Goal: Task Accomplishment & Management: Manage account settings

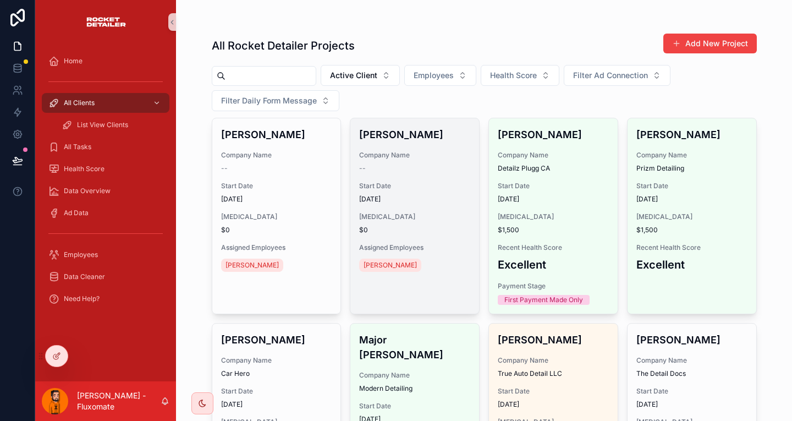
click at [404, 164] on div "--" at bounding box center [414, 168] width 111 height 9
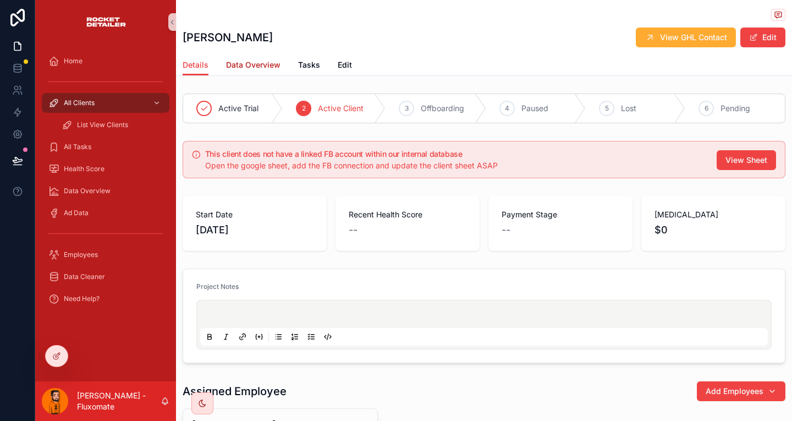
click at [234, 61] on span "Data Overview" at bounding box center [253, 64] width 54 height 11
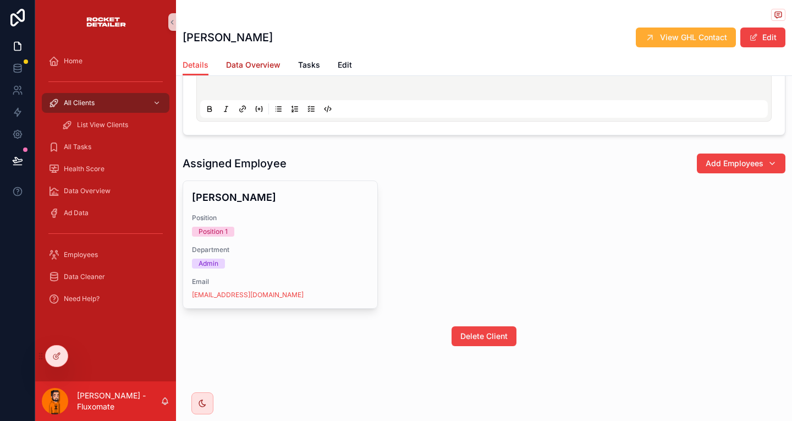
scroll to position [150, 0]
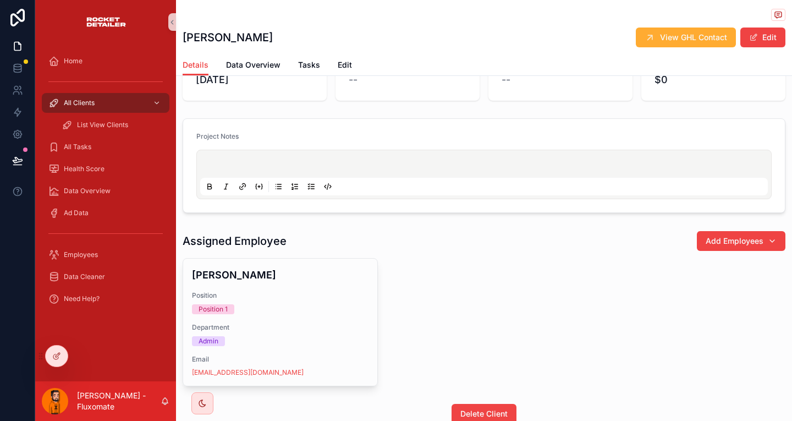
scroll to position [141, 0]
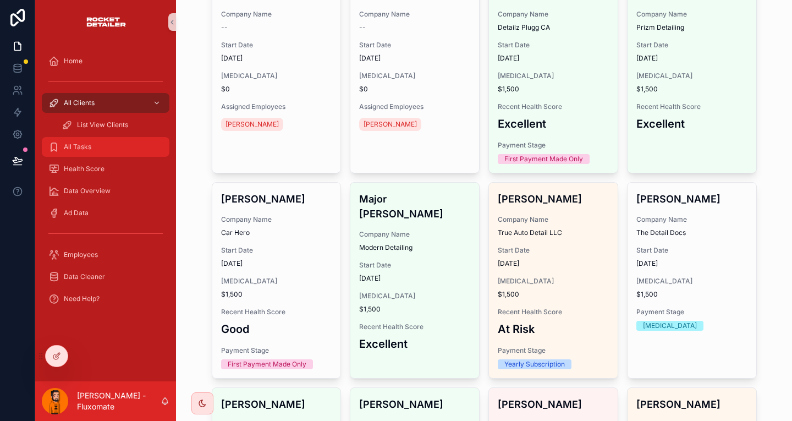
click at [81, 138] on div "All Tasks" at bounding box center [105, 147] width 114 height 18
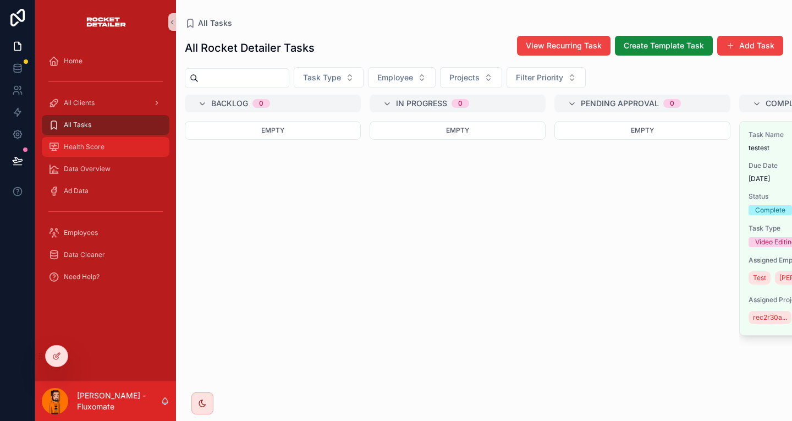
click at [102, 138] on div "Health Score" at bounding box center [105, 147] width 114 height 18
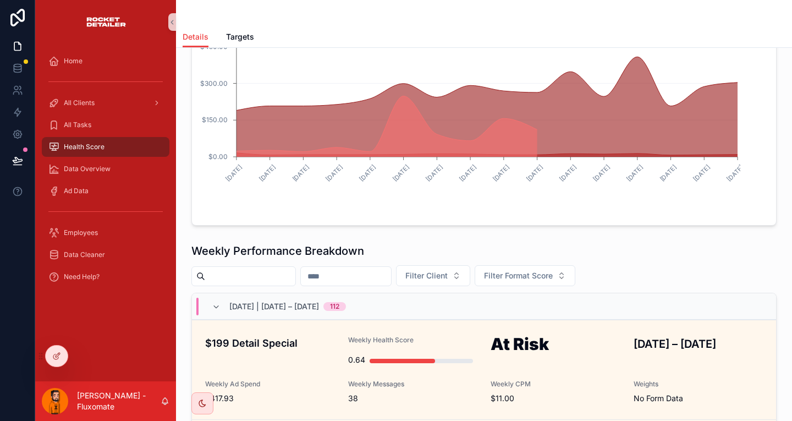
scroll to position [218, 0]
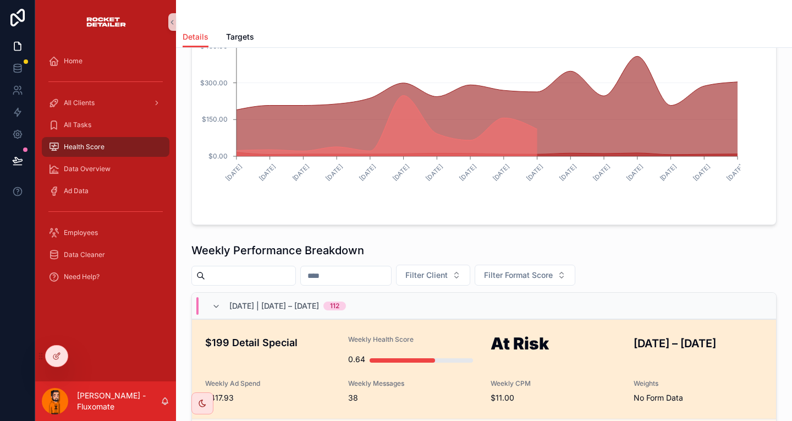
click at [321, 335] on div "$199 Detail Special" at bounding box center [270, 352] width 130 height 35
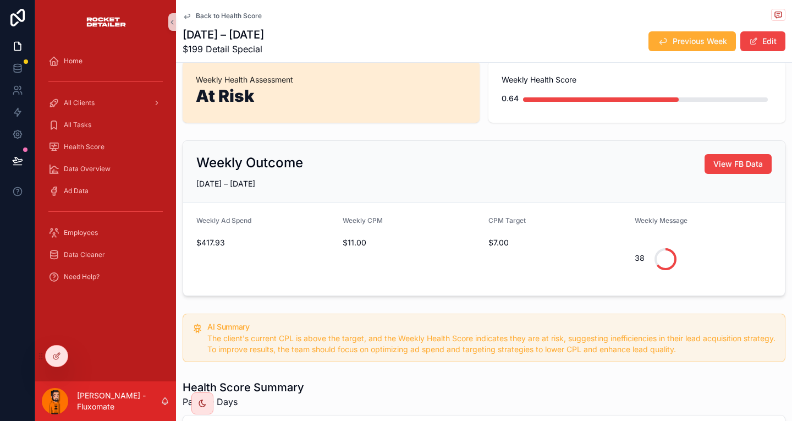
scroll to position [18, 0]
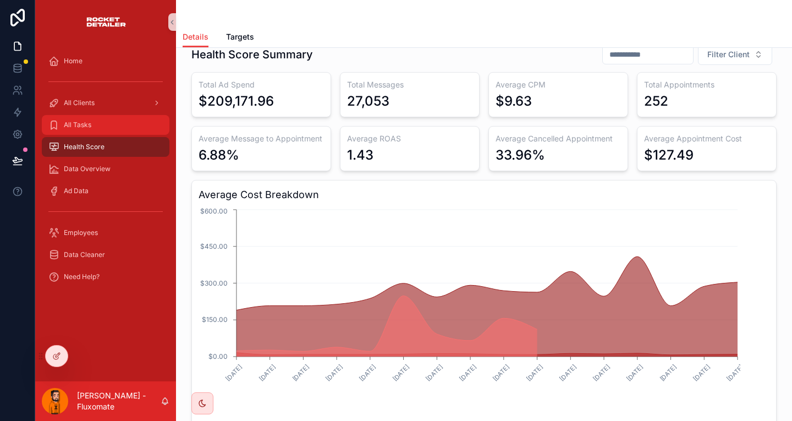
click at [80, 120] on span "All Tasks" at bounding box center [78, 124] width 28 height 9
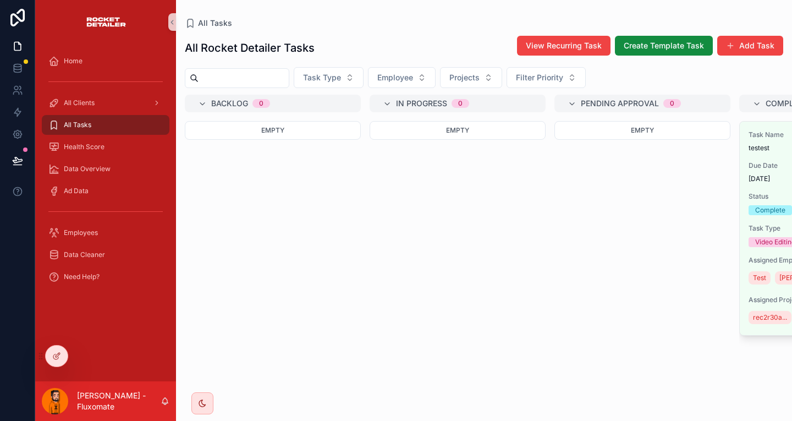
click at [120, 92] on div "All Clients" at bounding box center [105, 103] width 141 height 22
click at [103, 182] on div "Ad Data" at bounding box center [105, 191] width 114 height 18
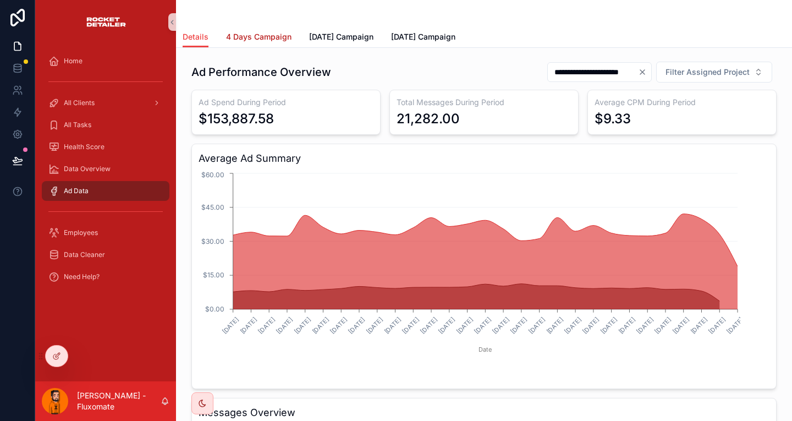
click at [245, 37] on span "4 Days Campaign" at bounding box center [258, 36] width 65 height 11
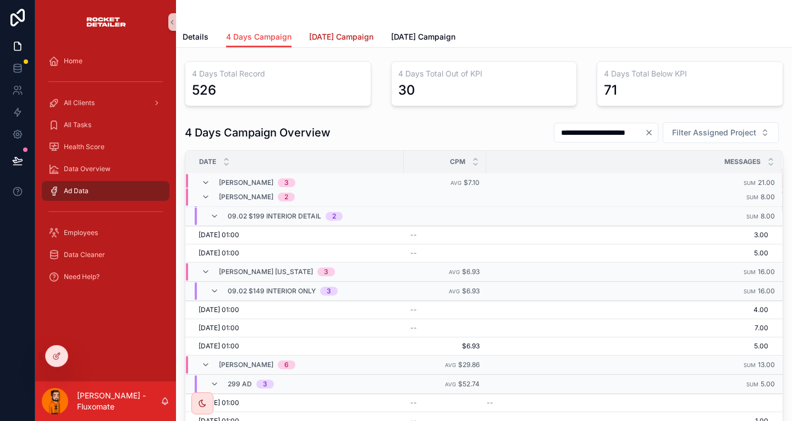
scroll to position [6876, 0]
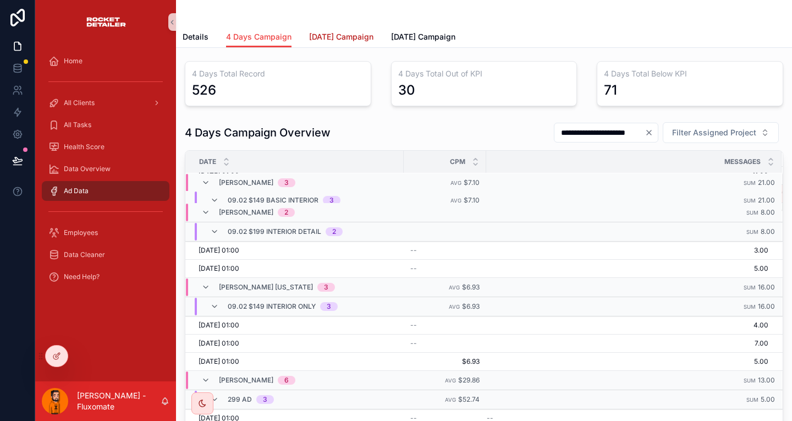
click at [331, 35] on span "[DATE] Campaign" at bounding box center [341, 36] width 64 height 11
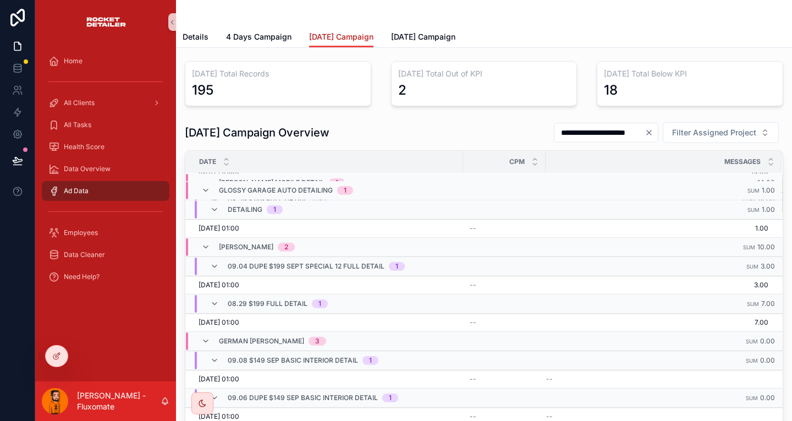
scroll to position [109, 0]
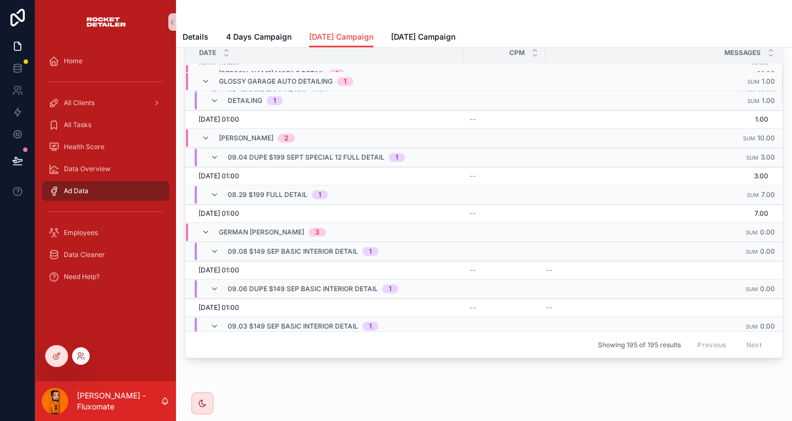
click at [45, 349] on div at bounding box center [52, 356] width 32 height 22
click at [50, 352] on div at bounding box center [57, 355] width 22 height 21
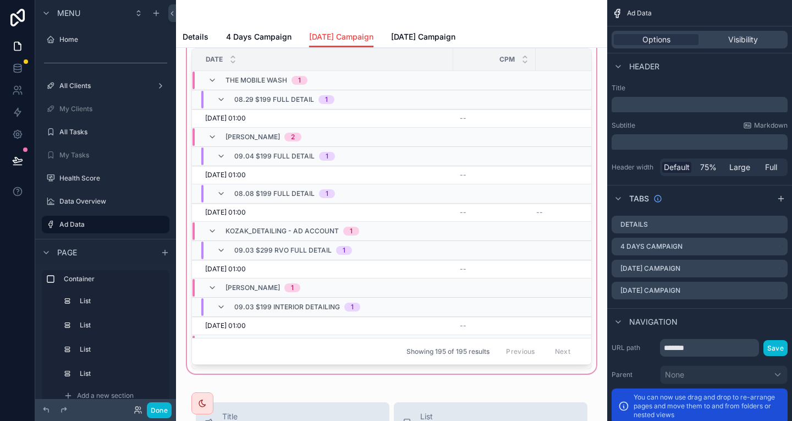
click at [452, 137] on div "scrollable content" at bounding box center [392, 162] width 414 height 428
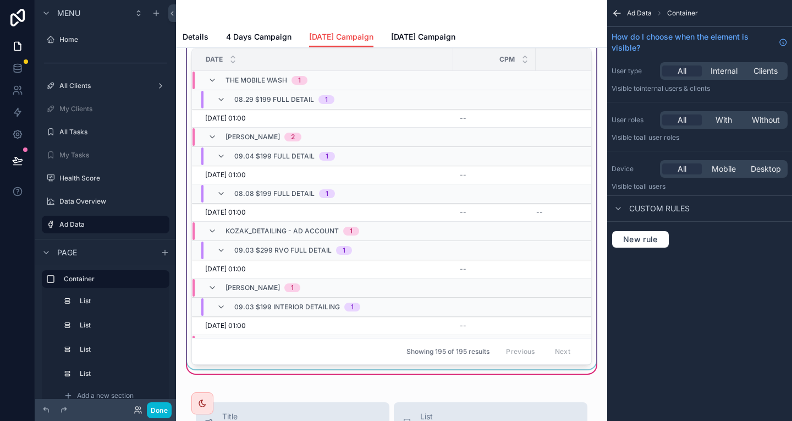
click at [483, 136] on div "scrollable content" at bounding box center [392, 192] width 414 height 354
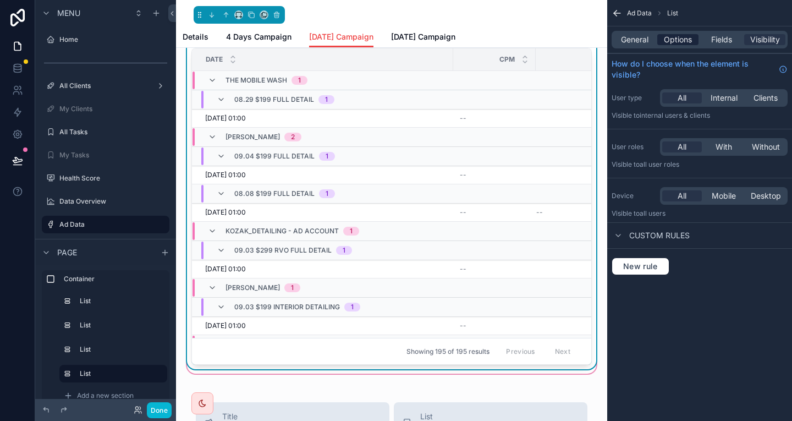
click at [692, 34] on span "Options" at bounding box center [678, 39] width 28 height 11
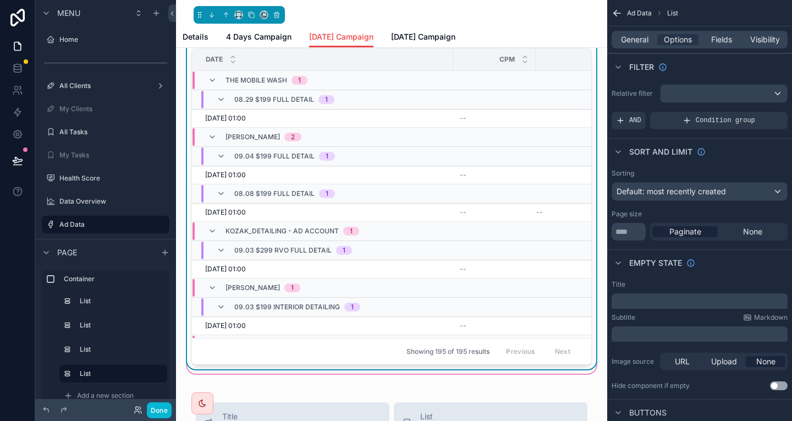
scroll to position [0, 0]
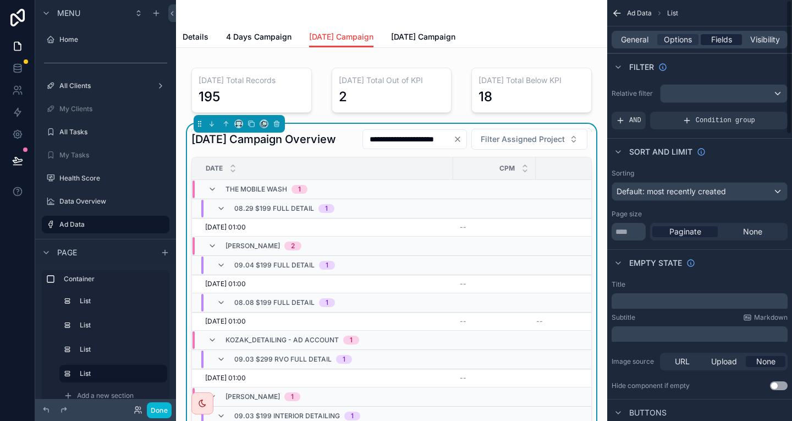
click at [732, 38] on span "Fields" at bounding box center [721, 39] width 21 height 11
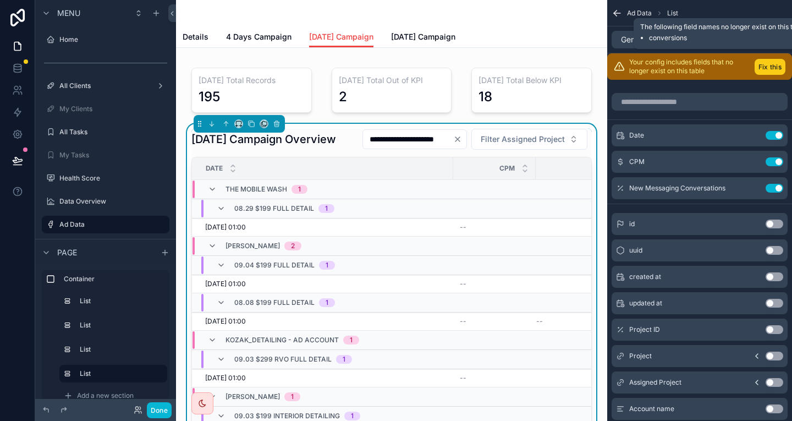
click at [777, 61] on button "Fix this" at bounding box center [770, 67] width 31 height 16
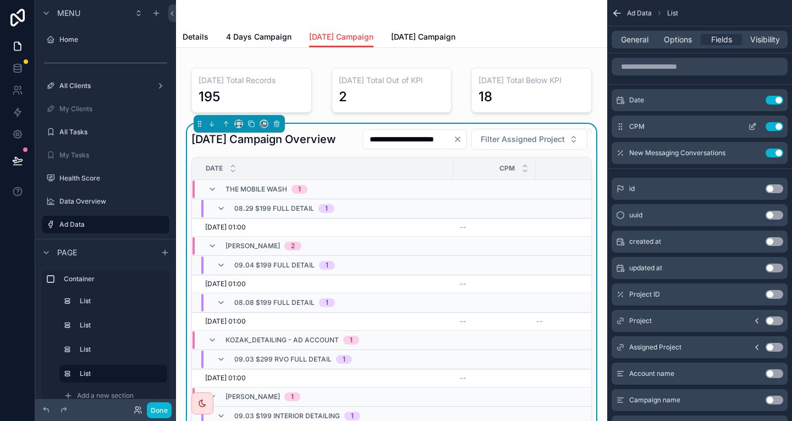
click at [756, 116] on div "CPM Use setting" at bounding box center [700, 127] width 176 height 22
click at [756, 123] on icon "scrollable content" at bounding box center [753, 125] width 4 height 4
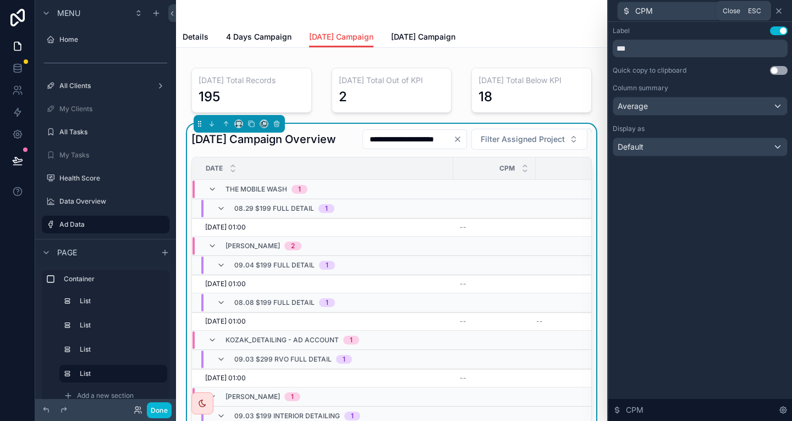
click at [782, 7] on icon at bounding box center [779, 11] width 9 height 9
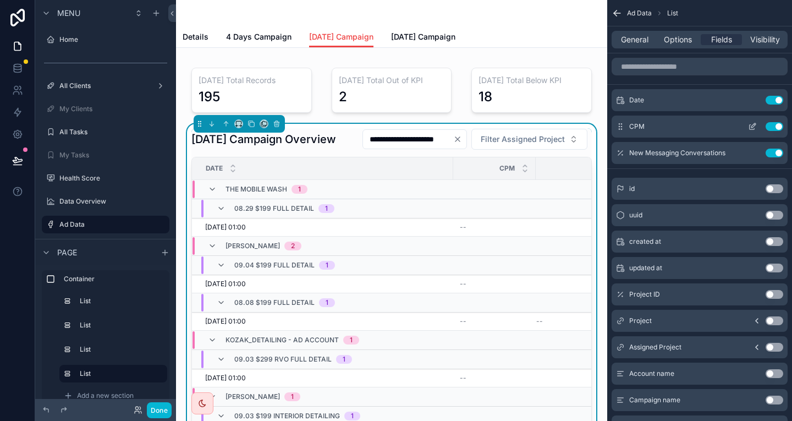
click at [759, 116] on div "CPM Use setting" at bounding box center [700, 127] width 176 height 22
click at [754, 125] on icon "scrollable content" at bounding box center [752, 127] width 5 height 5
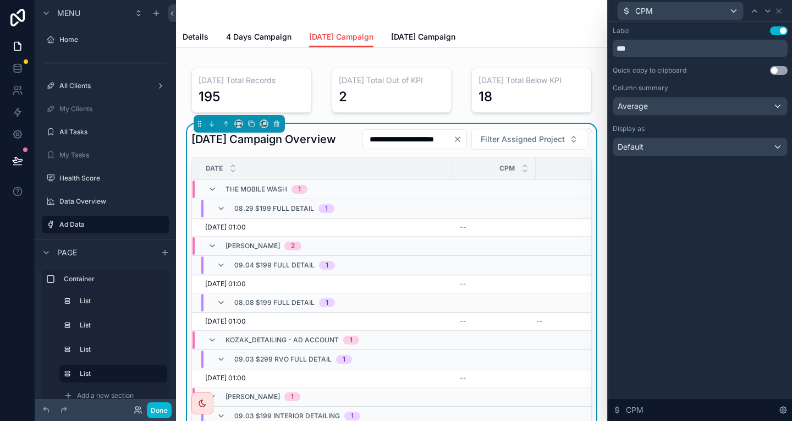
click at [662, 124] on div "Display as Default" at bounding box center [700, 140] width 175 height 32
click at [663, 138] on div "Default" at bounding box center [700, 147] width 174 height 18
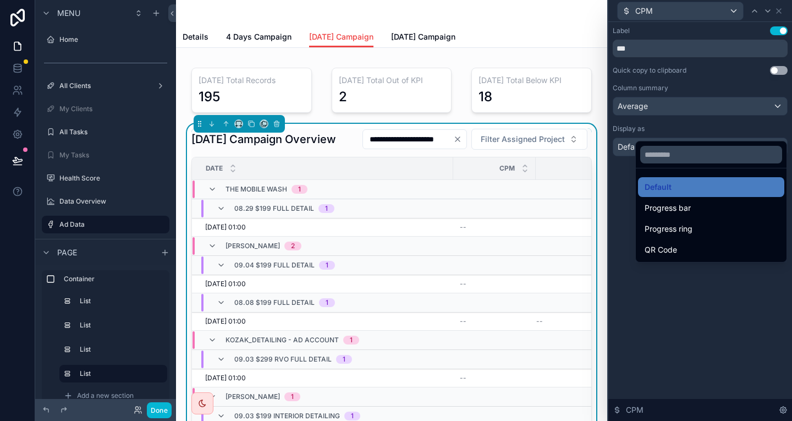
click at [679, 102] on div at bounding box center [700, 210] width 184 height 421
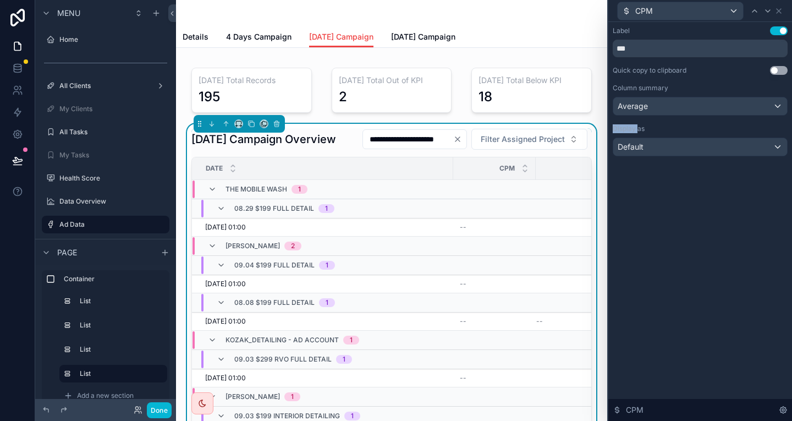
click at [679, 102] on div "Label Use setting *** Quick copy to clipboard Use setting Column summary Averag…" at bounding box center [700, 91] width 175 height 130
click at [678, 97] on div "Average" at bounding box center [700, 106] width 174 height 18
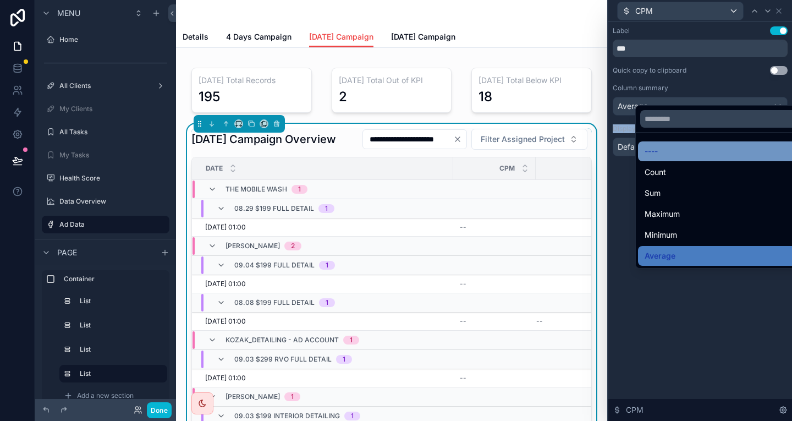
click at [649, 145] on span "----" at bounding box center [651, 151] width 13 height 13
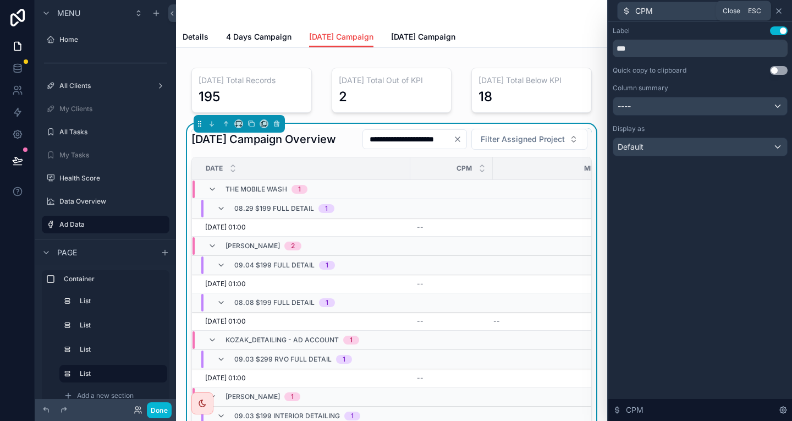
click at [781, 7] on icon at bounding box center [779, 11] width 9 height 9
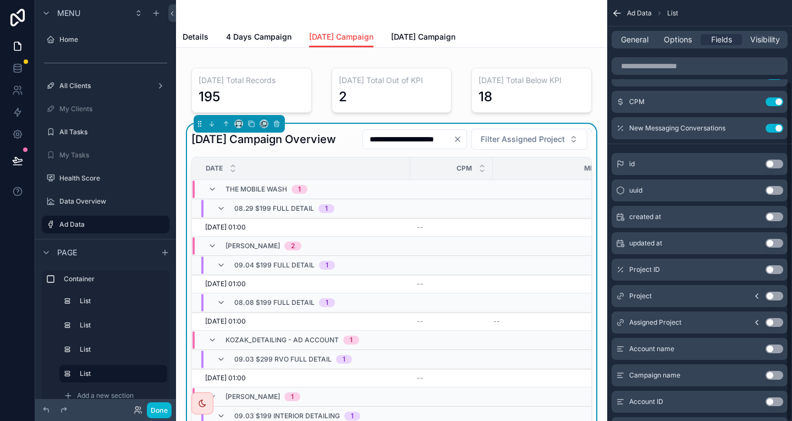
scroll to position [100, 0]
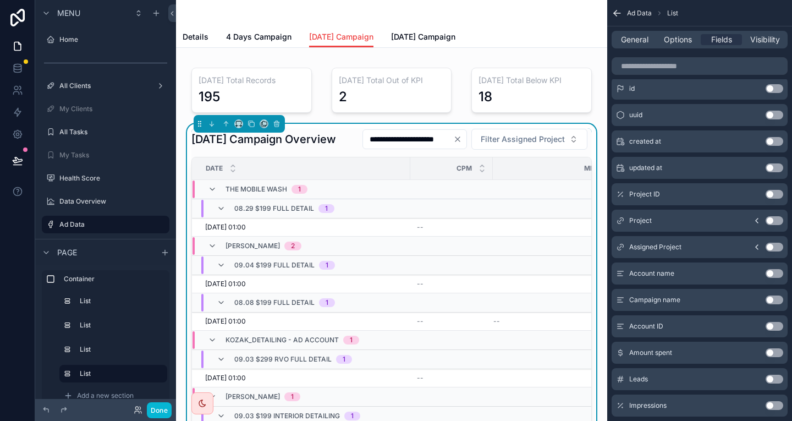
click at [780, 348] on button "Use setting" at bounding box center [775, 352] width 18 height 9
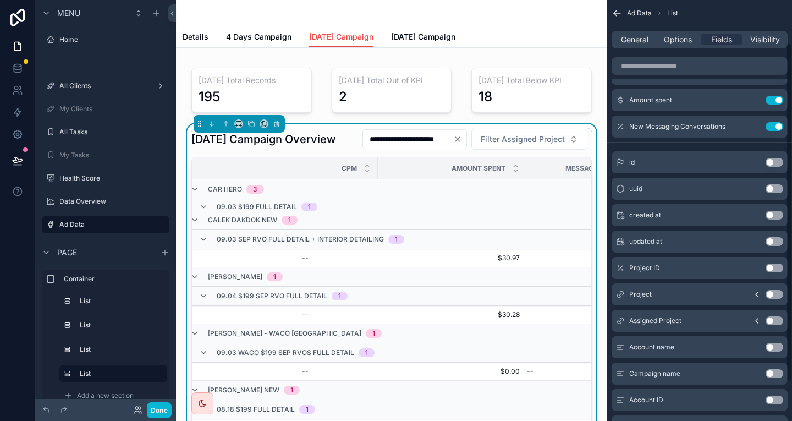
scroll to position [0, 0]
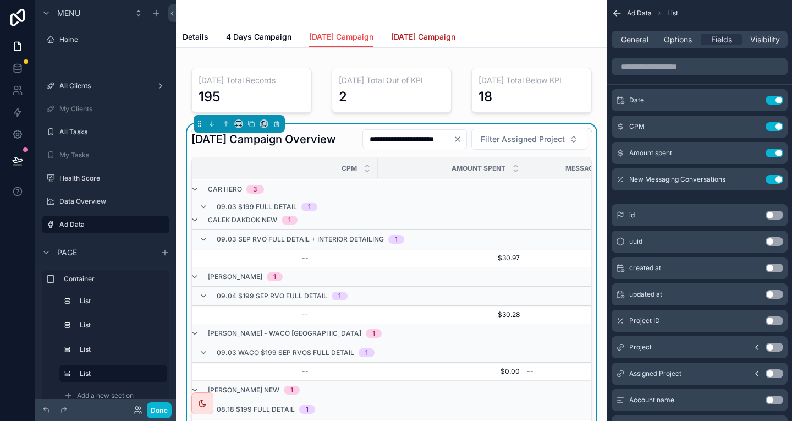
click at [391, 37] on span "[DATE] Campaign" at bounding box center [423, 36] width 64 height 11
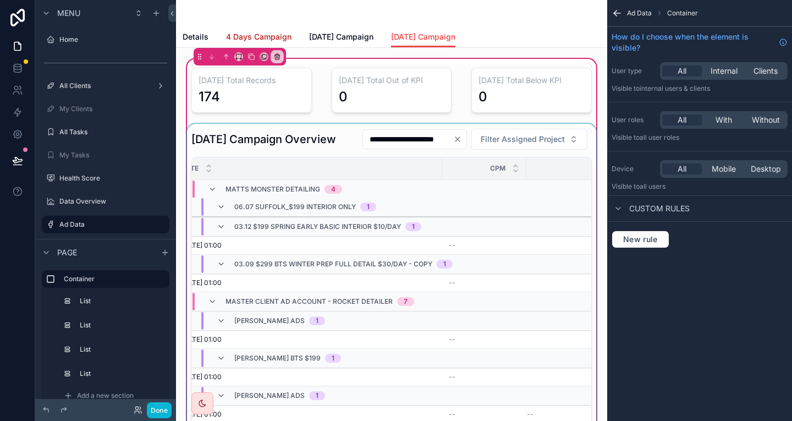
click at [228, 27] on link "4 Days Campaign" at bounding box center [258, 38] width 65 height 22
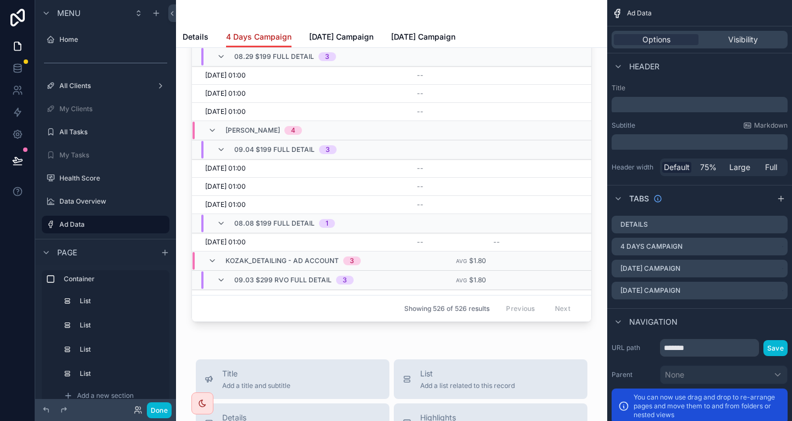
scroll to position [151, 0]
click at [134, 407] on icon at bounding box center [138, 409] width 9 height 9
click at [147, 407] on button "Done" at bounding box center [159, 410] width 25 height 16
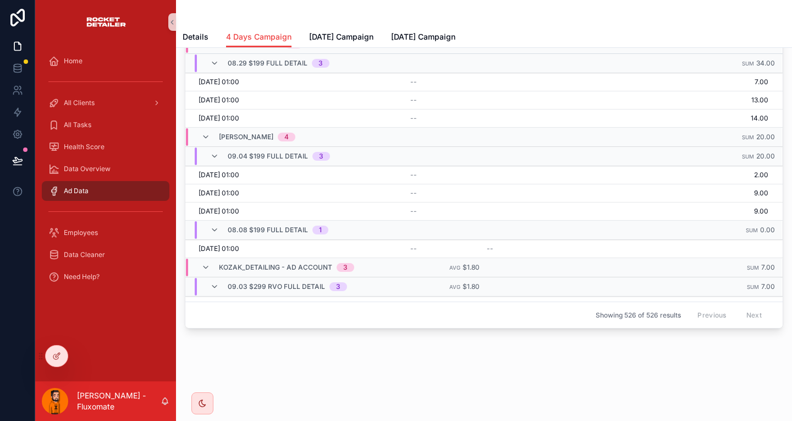
scroll to position [109, 0]
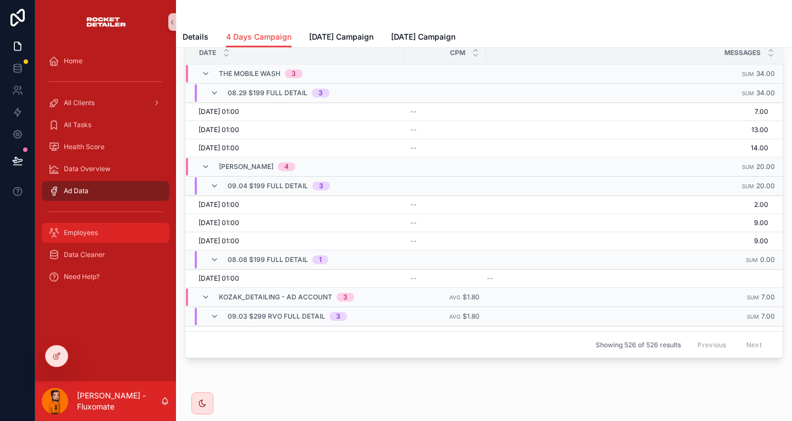
click at [75, 224] on div "Employees" at bounding box center [105, 233] width 114 height 18
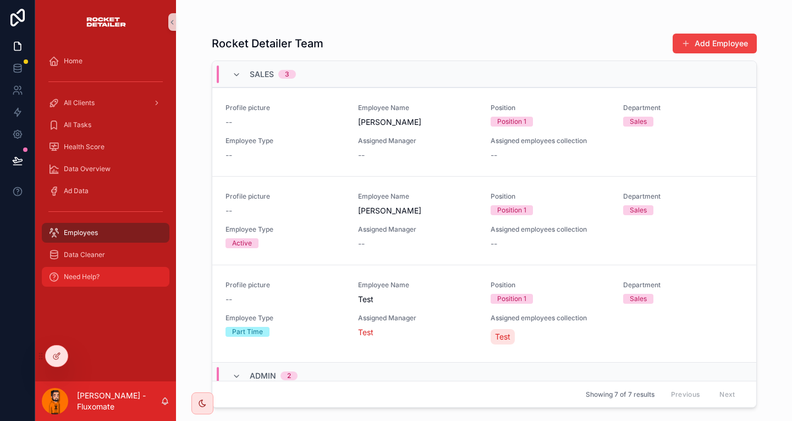
click at [89, 272] on span "Need Help?" at bounding box center [82, 276] width 36 height 9
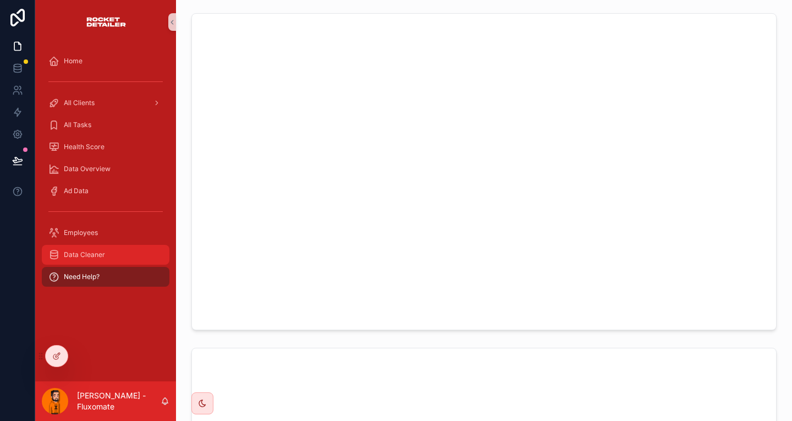
click at [96, 246] on div "Data Cleaner" at bounding box center [105, 255] width 114 height 18
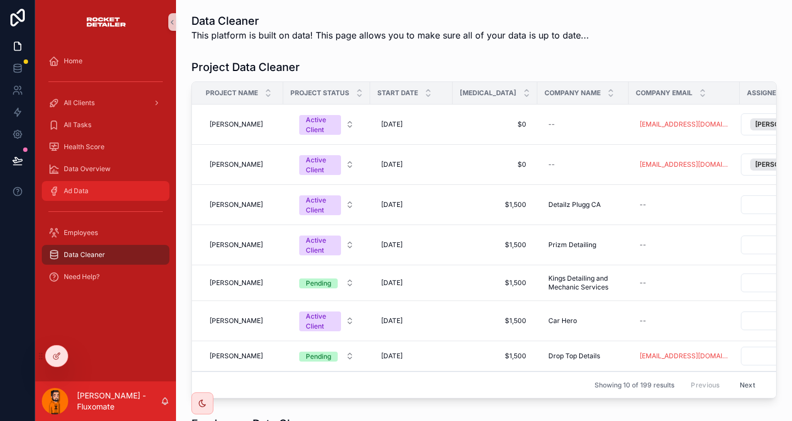
click at [113, 182] on div "Ad Data" at bounding box center [105, 191] width 114 height 18
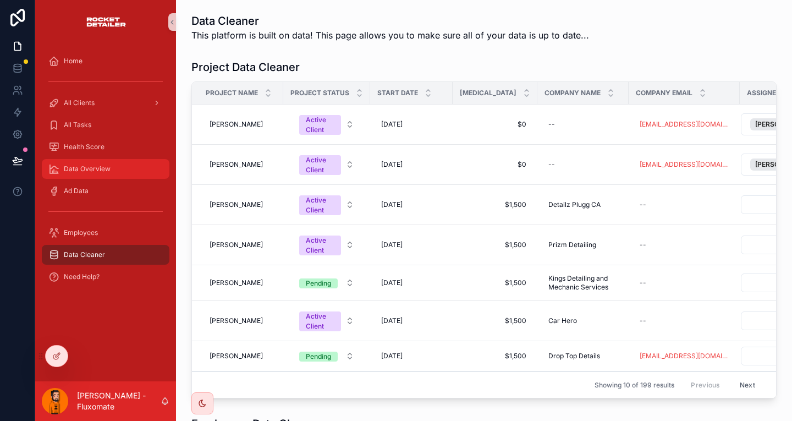
click at [113, 160] on div "Data Overview" at bounding box center [105, 169] width 114 height 18
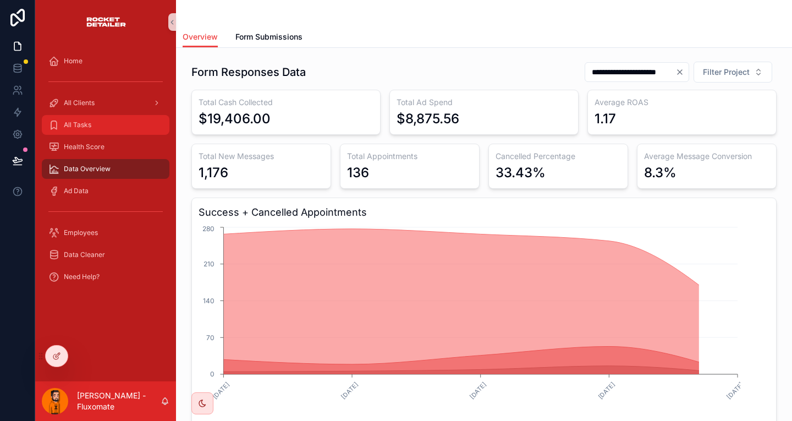
click at [102, 116] on div "All Tasks" at bounding box center [105, 125] width 114 height 18
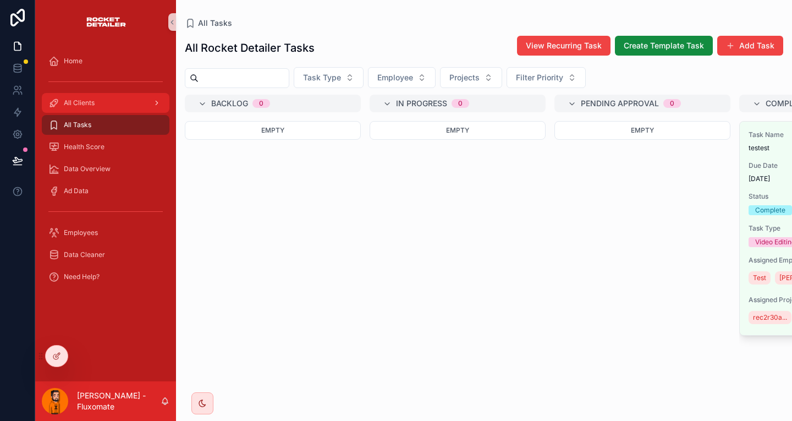
click at [111, 94] on div "All Clients" at bounding box center [105, 103] width 114 height 18
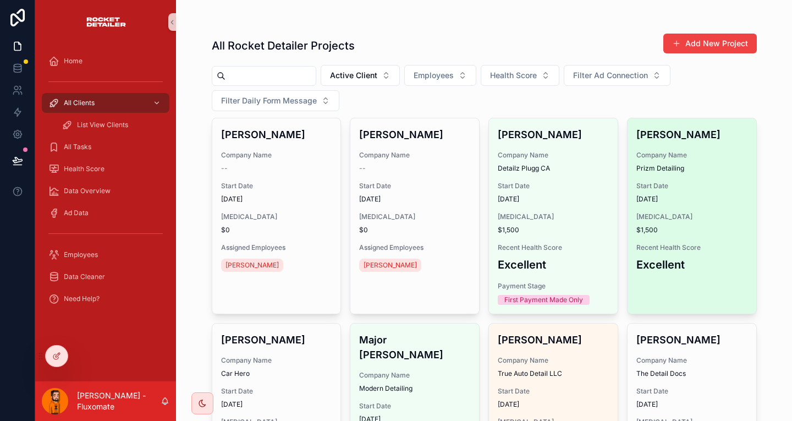
click at [637, 243] on span "Recent Health Score" at bounding box center [692, 247] width 111 height 9
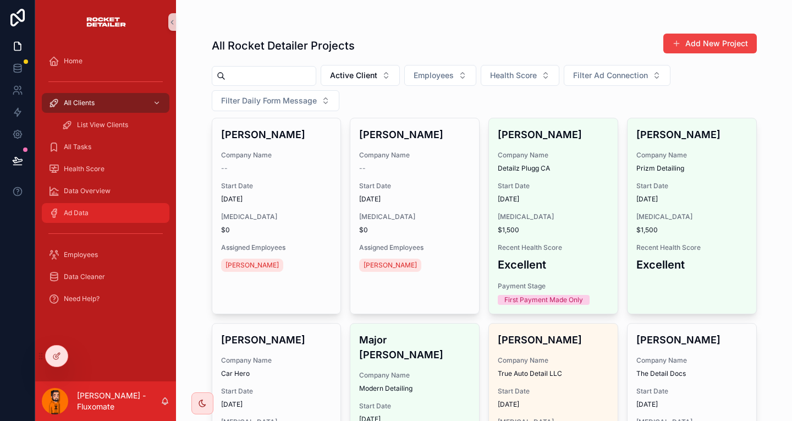
drag, startPoint x: 110, startPoint y: 183, endPoint x: 99, endPoint y: 158, distance: 26.6
click at [110, 204] on div "Ad Data" at bounding box center [105, 213] width 114 height 18
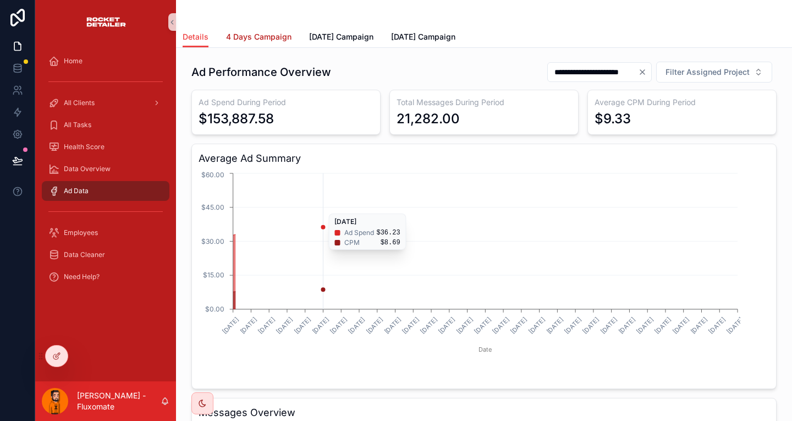
click at [257, 26] on div "Details 4 Days Campaign [DATE] Campaign [DATE] Campaign" at bounding box center [484, 36] width 603 height 21
click at [264, 36] on span "4 Days Campaign" at bounding box center [258, 36] width 65 height 11
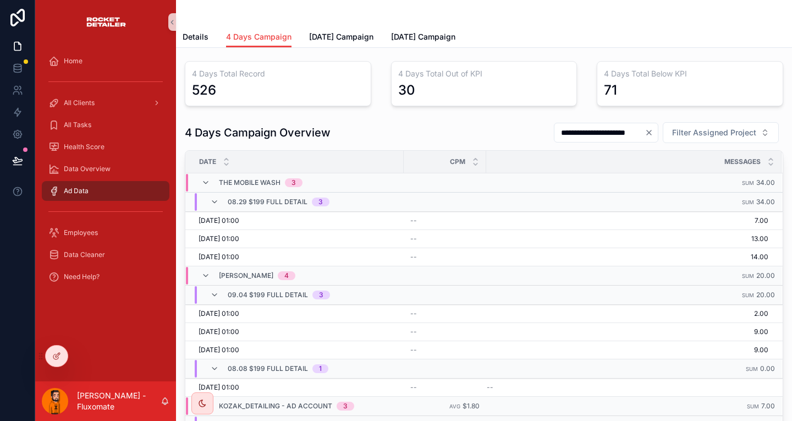
drag, startPoint x: 512, startPoint y: 116, endPoint x: 617, endPoint y: 119, distance: 104.6
click at [617, 122] on div "**********" at bounding box center [484, 133] width 599 height 22
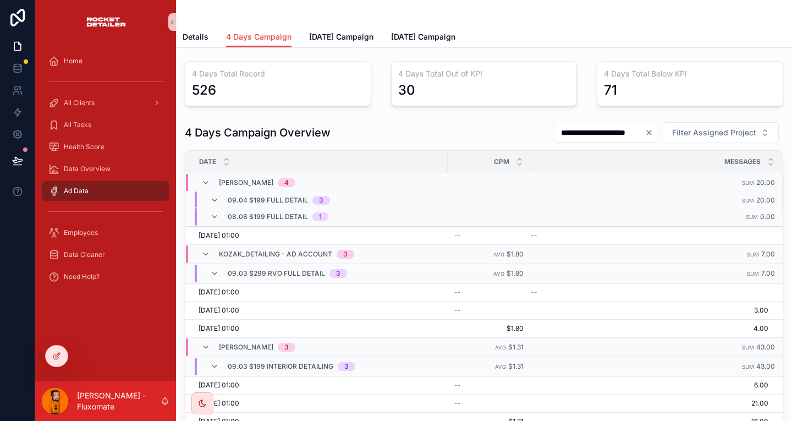
scroll to position [152, 0]
click at [394, 31] on span "[DATE] Campaign" at bounding box center [423, 36] width 64 height 11
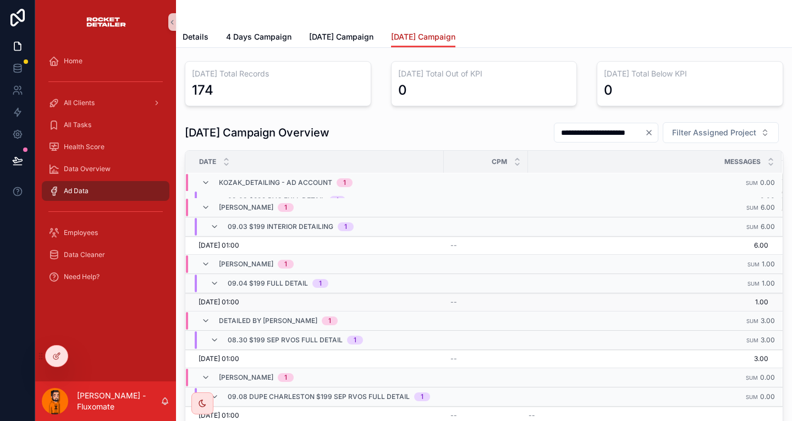
scroll to position [147, 0]
click at [320, 48] on div "**********" at bounding box center [484, 295] width 616 height 494
click at [348, 31] on span "[DATE] Campaign" at bounding box center [341, 36] width 64 height 11
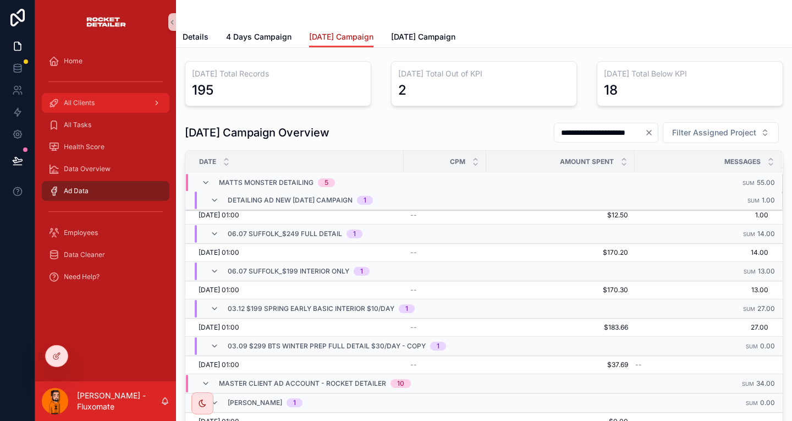
scroll to position [2832, 0]
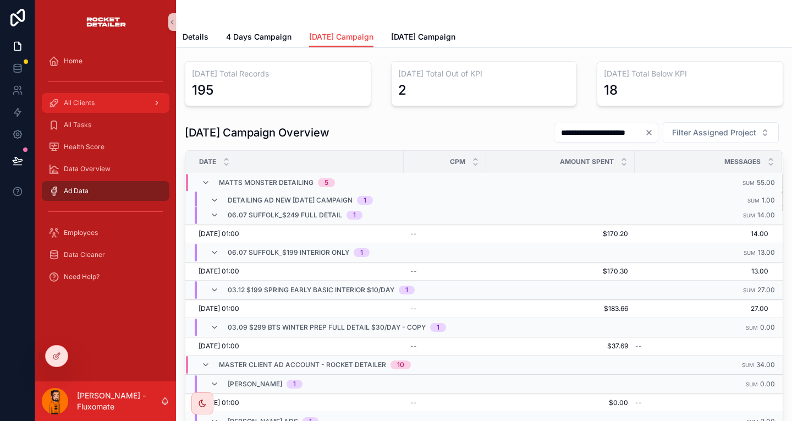
click at [84, 97] on div "All Clients" at bounding box center [105, 103] width 114 height 18
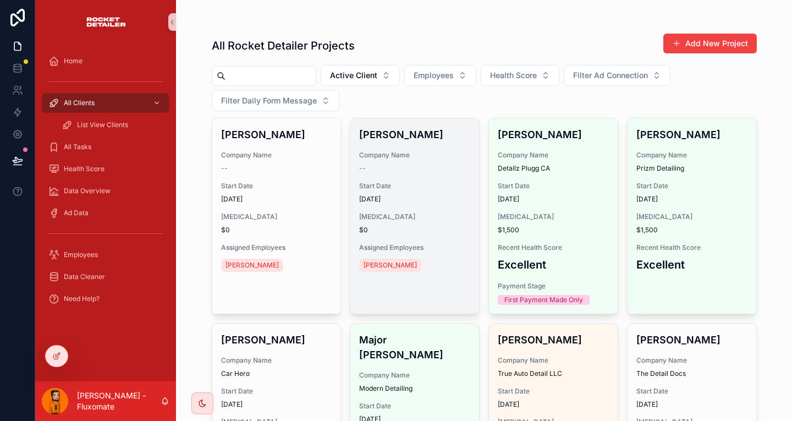
click at [382, 134] on div "[PERSON_NAME] Company Name -- Start Date [DATE] [MEDICAL_DATA] $0 Assigned Empl…" at bounding box center [414, 200] width 129 height 164
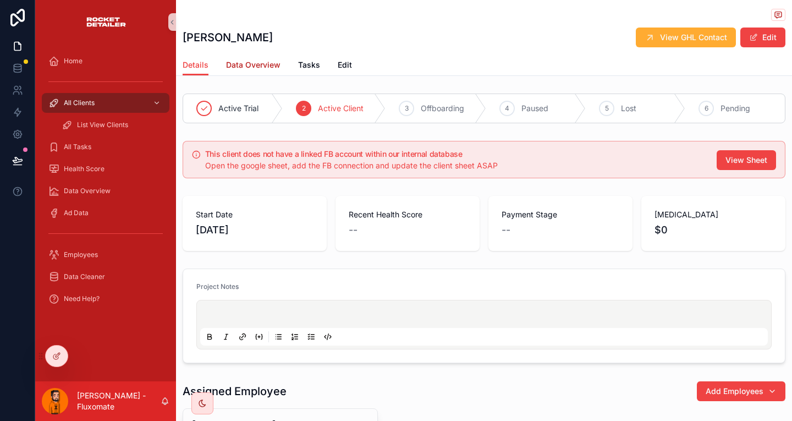
click at [249, 59] on span "Data Overview" at bounding box center [253, 64] width 54 height 11
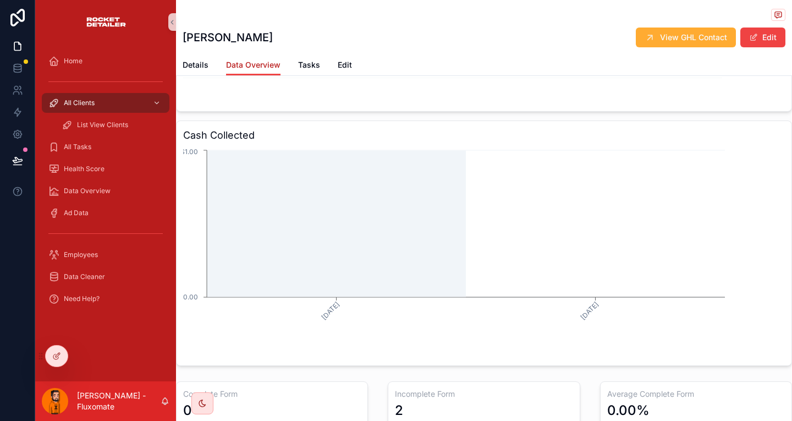
scroll to position [441, 0]
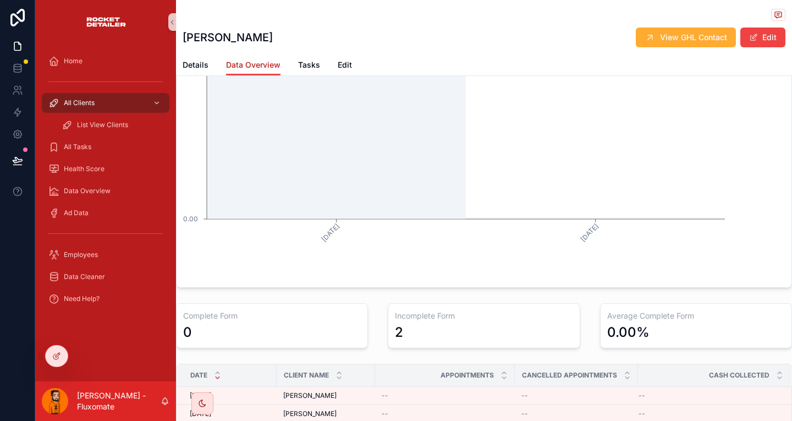
scroll to position [150, 0]
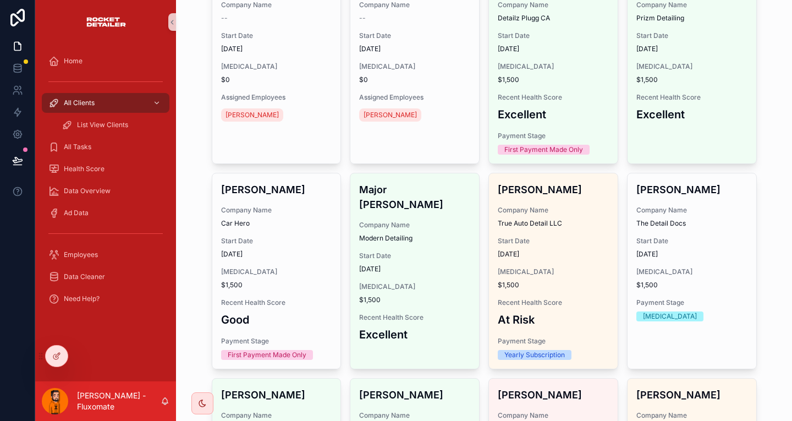
scroll to position [141, 0]
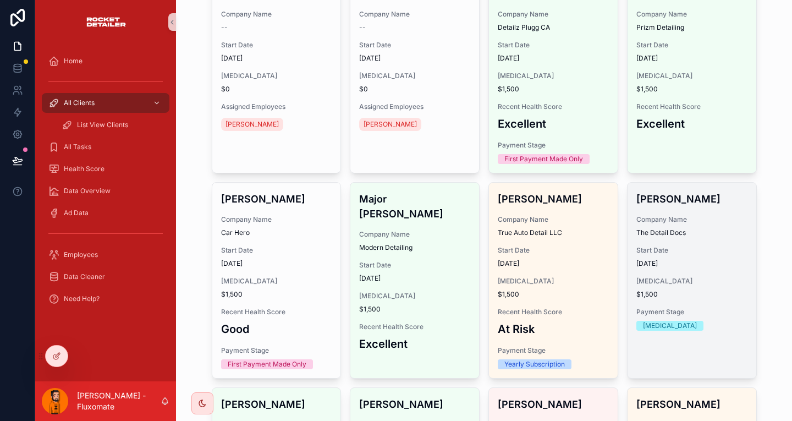
click at [649, 259] on span "[DATE]" at bounding box center [692, 263] width 111 height 9
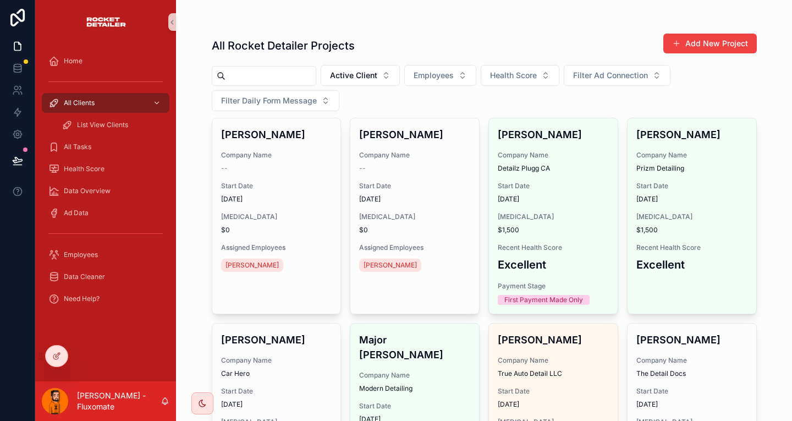
click at [251, 68] on input "scrollable content" at bounding box center [271, 75] width 90 height 15
paste input "**********"
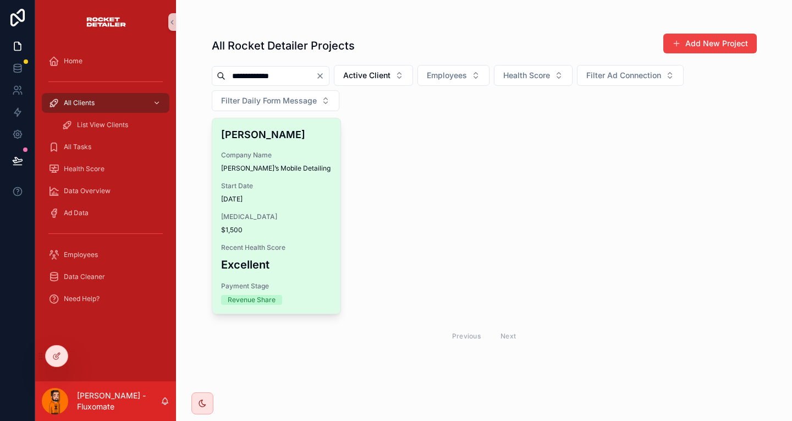
type input "**********"
click at [302, 164] on span "[PERSON_NAME]’s Mobile Detailing" at bounding box center [276, 168] width 111 height 9
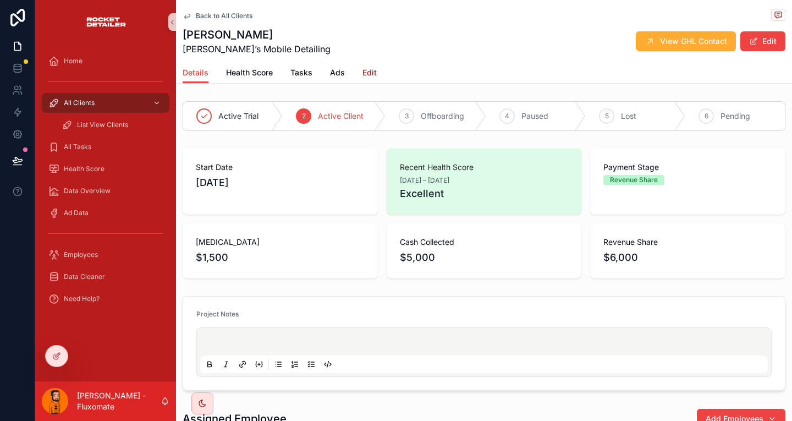
click at [363, 67] on span "Edit" at bounding box center [370, 72] width 14 height 11
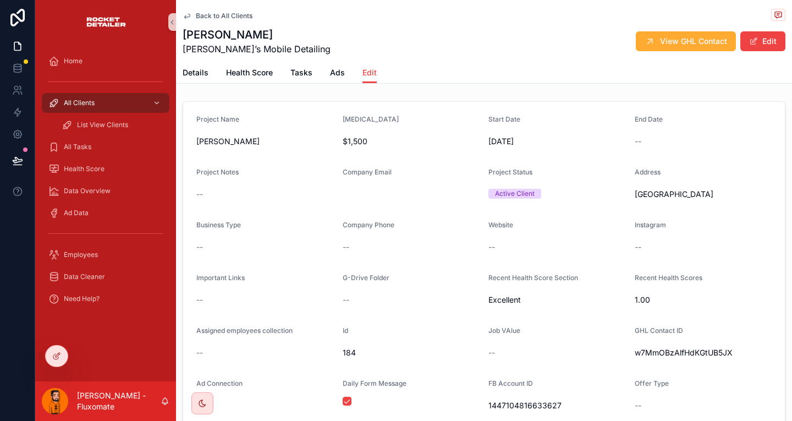
click at [356, 185] on div "scrollable content" at bounding box center [412, 188] width 138 height 7
click at [740, 34] on button "Edit" at bounding box center [762, 41] width 45 height 20
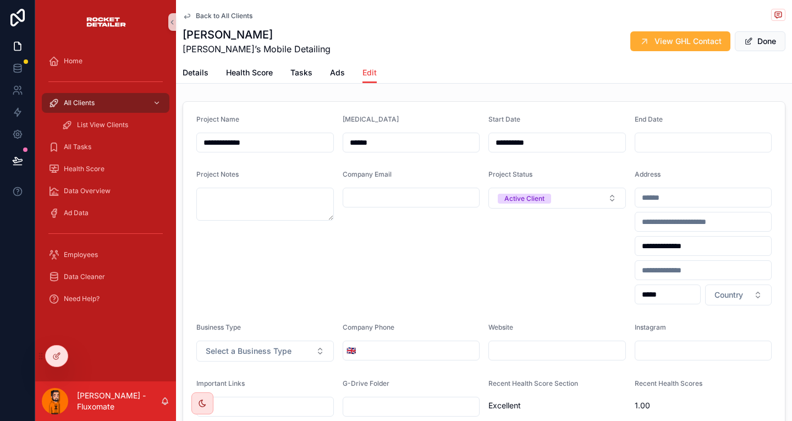
click at [381, 190] on input "scrollable content" at bounding box center [411, 197] width 136 height 15
paste input "**********"
type input "**********"
click at [389, 211] on div "**********" at bounding box center [412, 237] width 138 height 135
click at [735, 34] on span "Done" at bounding box center [760, 41] width 51 height 20
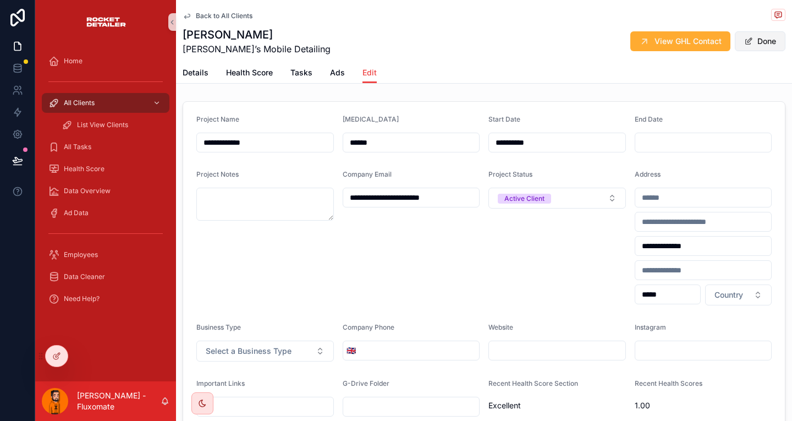
click at [735, 36] on button "Done" at bounding box center [760, 41] width 51 height 20
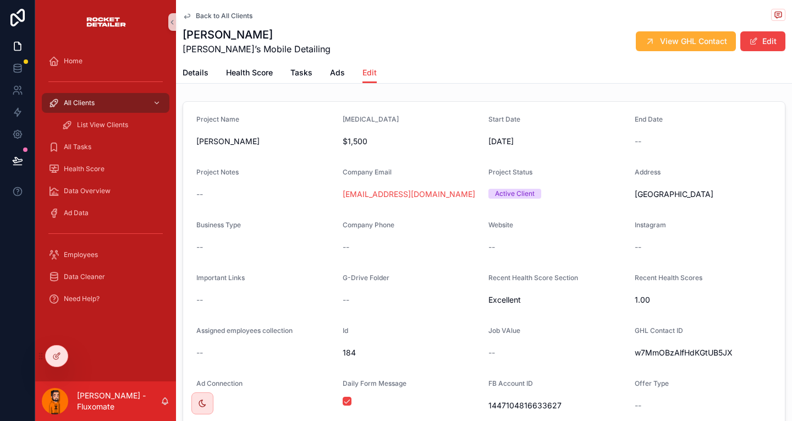
scroll to position [114, 0]
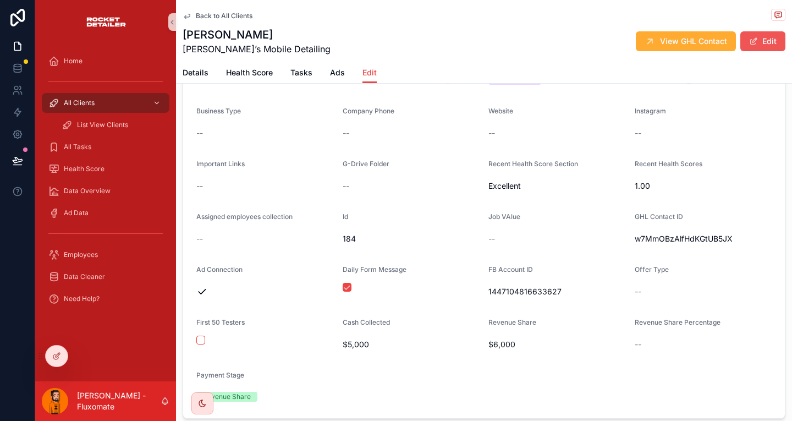
click at [740, 37] on button "Edit" at bounding box center [762, 41] width 45 height 20
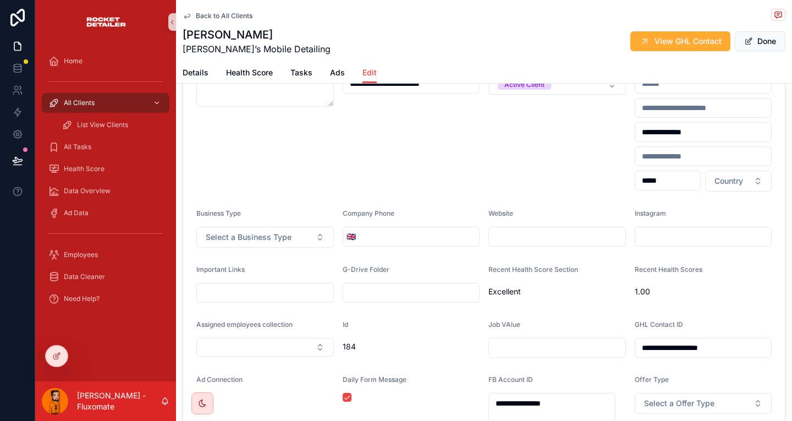
click at [655, 340] on input "**********" at bounding box center [703, 347] width 136 height 15
paste input "scrollable content"
type input "**********"
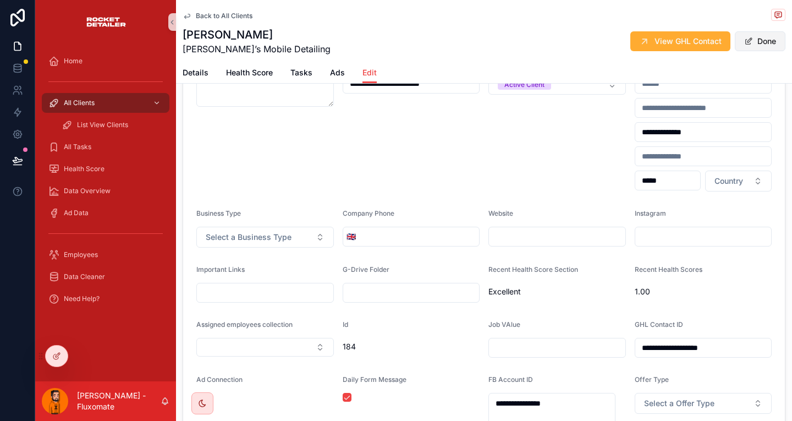
click at [735, 32] on button "Done" at bounding box center [760, 41] width 51 height 20
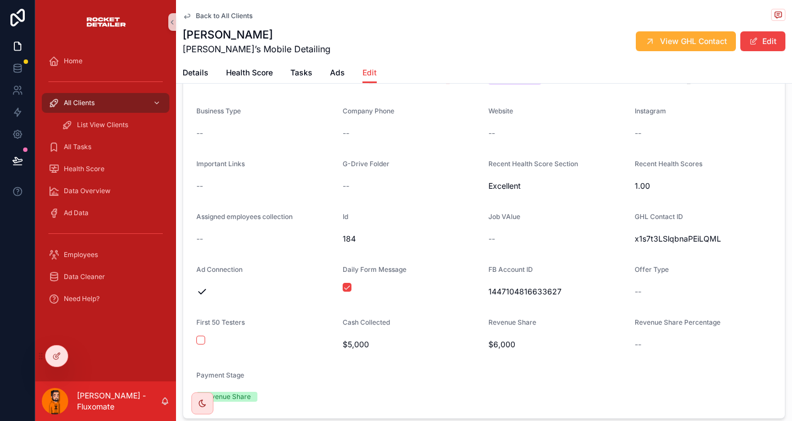
click at [215, 15] on span "Back to All Clients" at bounding box center [224, 16] width 57 height 9
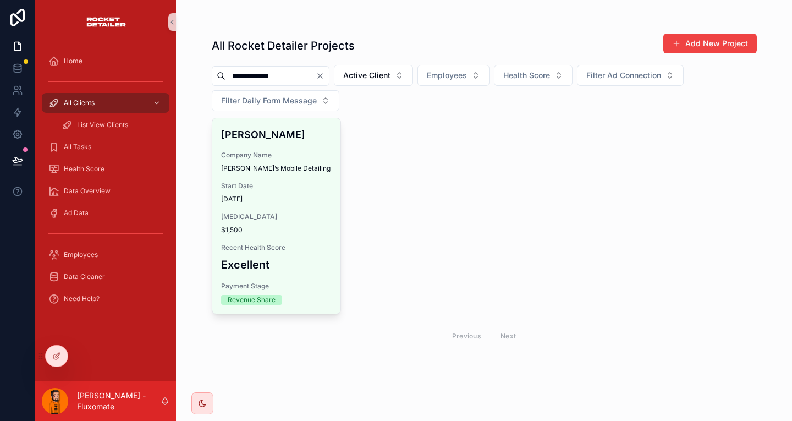
click at [319, 72] on icon "Clear" at bounding box center [320, 76] width 9 height 9
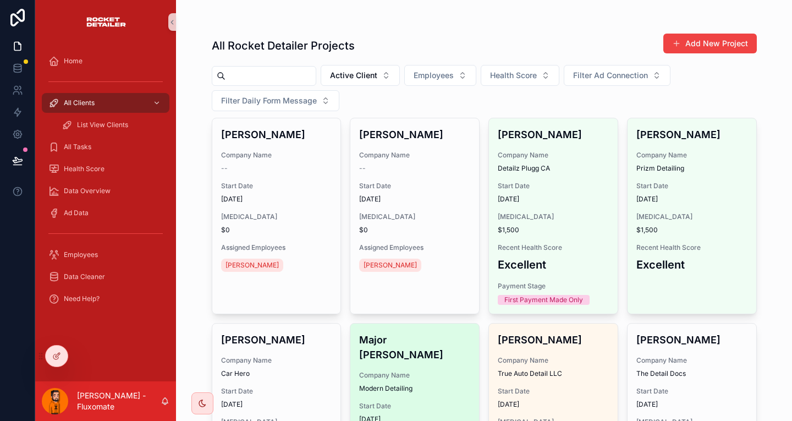
click at [435, 402] on span "Start Date" at bounding box center [414, 406] width 111 height 9
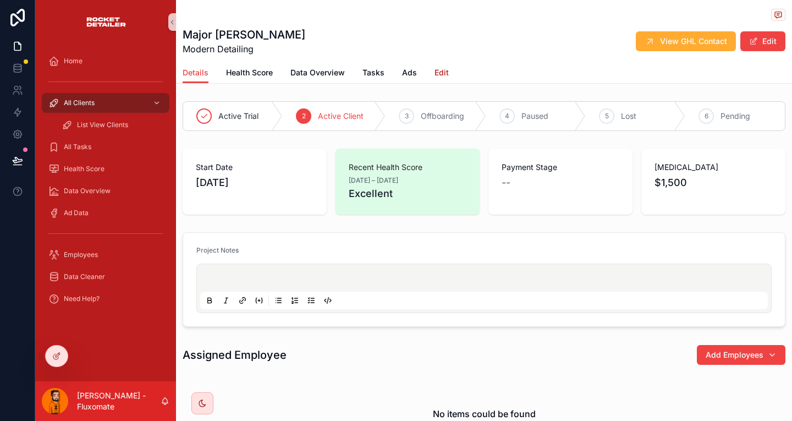
click at [435, 67] on span "Edit" at bounding box center [442, 72] width 14 height 11
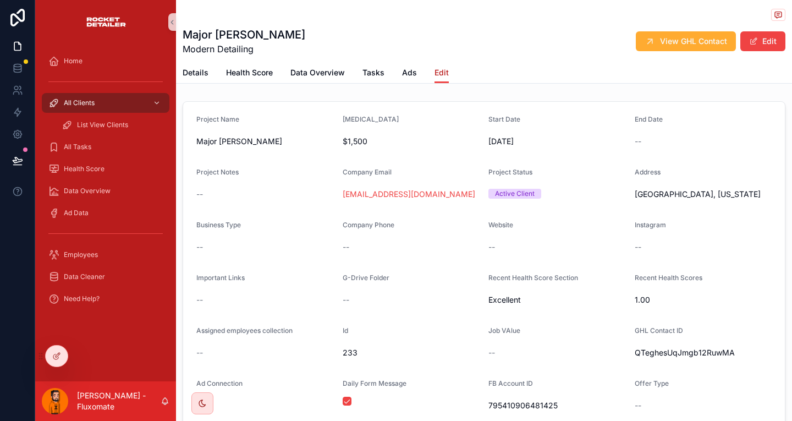
scroll to position [114, 0]
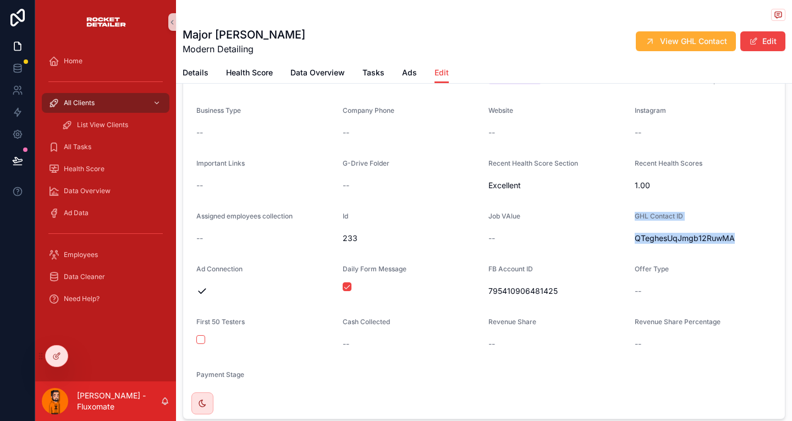
drag, startPoint x: 673, startPoint y: 192, endPoint x: 594, endPoint y: 190, distance: 78.7
click at [594, 190] on form "Project Name Major Houston [MEDICAL_DATA] $1,500 Start Date [DATE] End Date -- …" at bounding box center [484, 202] width 602 height 431
click at [635, 229] on div "QTeghesUqJmgb12RuwMA" at bounding box center [704, 238] width 138 height 18
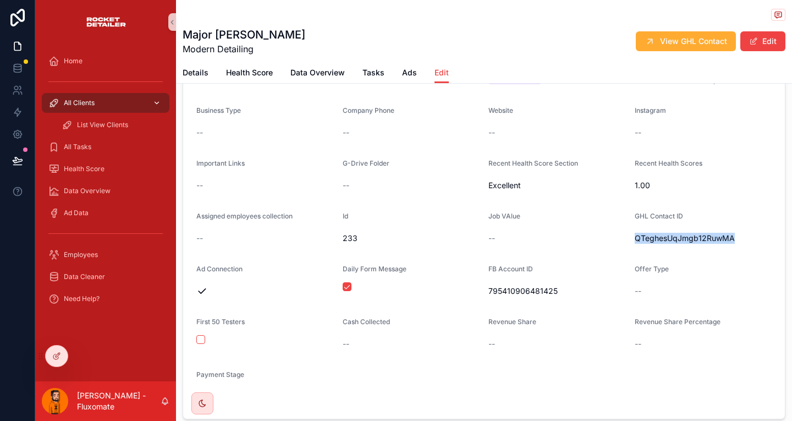
click at [97, 94] on div "All Clients" at bounding box center [105, 103] width 114 height 18
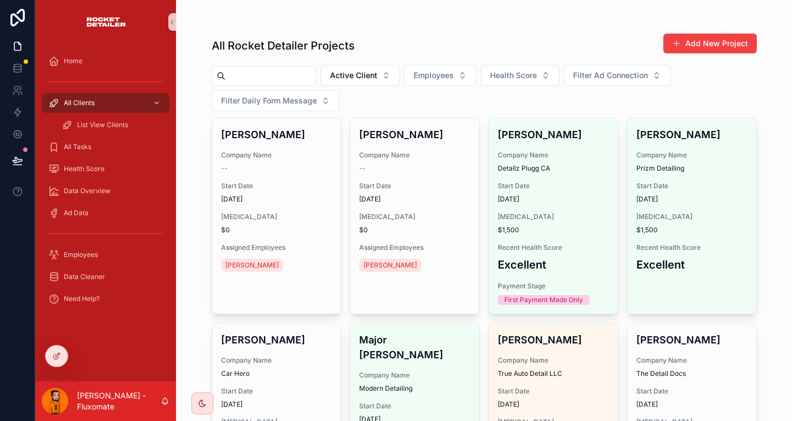
click at [227, 68] on input "scrollable content" at bounding box center [271, 75] width 90 height 15
paste input "**********"
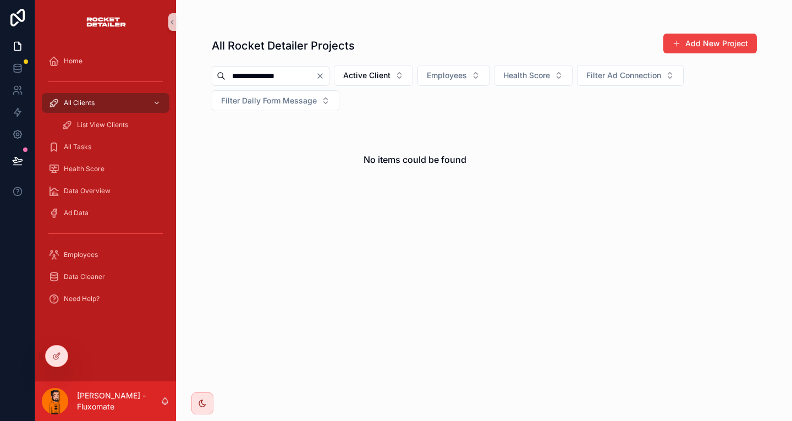
click at [261, 68] on input "**********" at bounding box center [271, 75] width 90 height 15
click at [354, 70] on span "Active Client" at bounding box center [366, 75] width 47 height 11
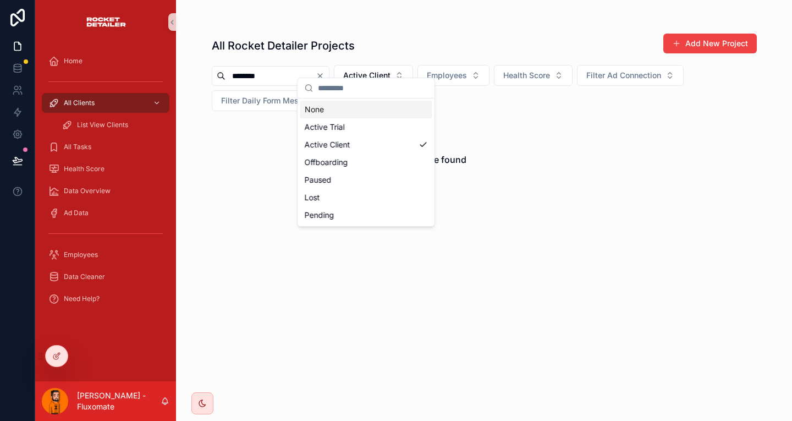
click at [320, 103] on div "None" at bounding box center [366, 110] width 132 height 18
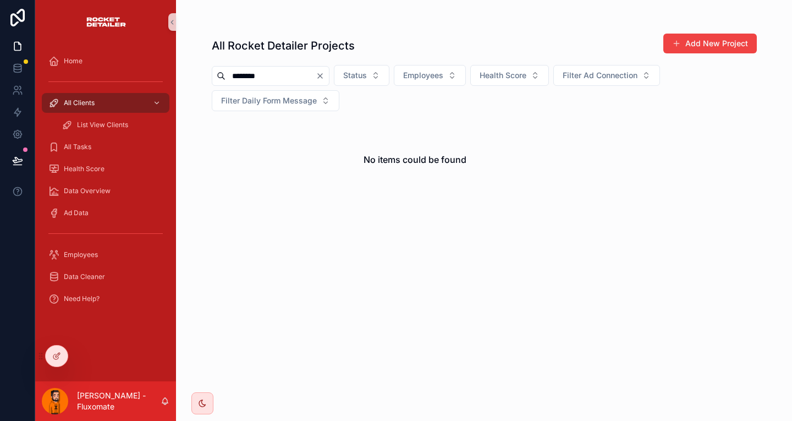
click at [276, 68] on input "********" at bounding box center [271, 75] width 90 height 15
click at [252, 71] on input "********" at bounding box center [271, 75] width 90 height 15
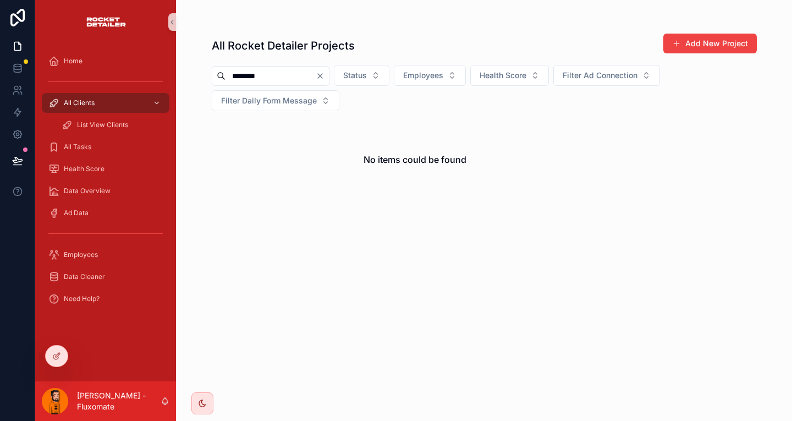
paste input "scrollable content"
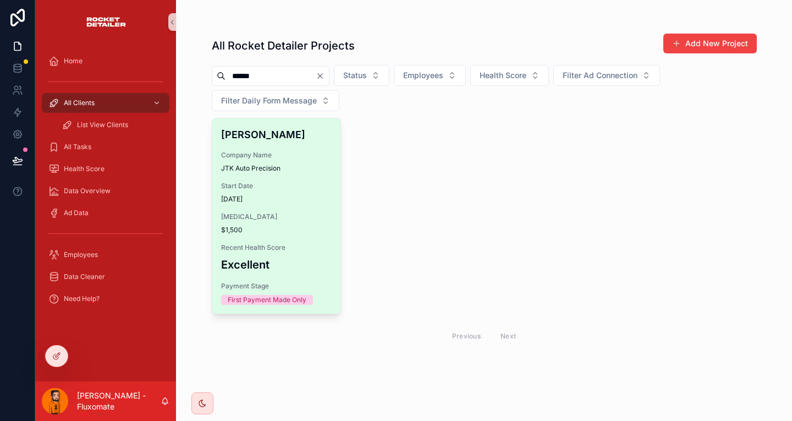
type input "******"
click at [284, 164] on span "JTK Auto Precision" at bounding box center [276, 168] width 111 height 9
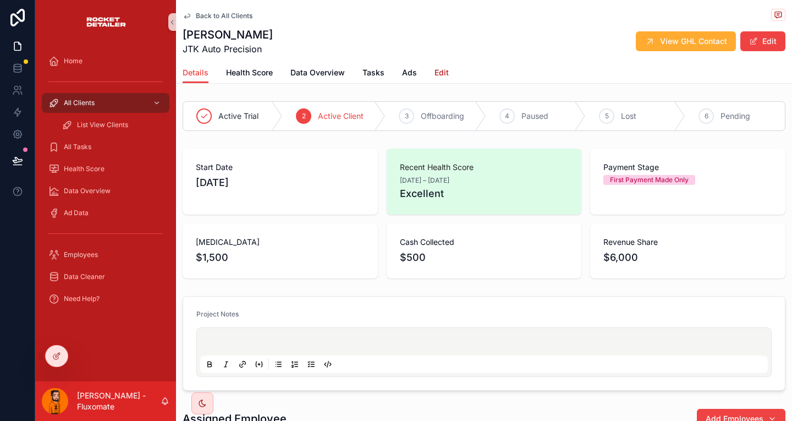
click at [435, 67] on span "Edit" at bounding box center [442, 72] width 14 height 11
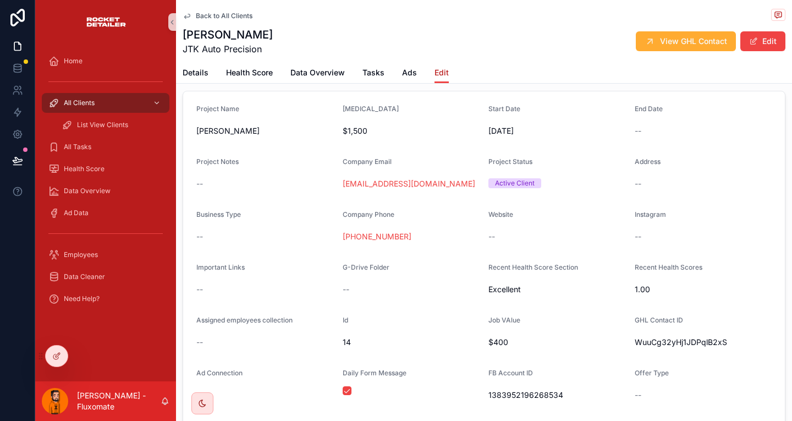
scroll to position [1, 0]
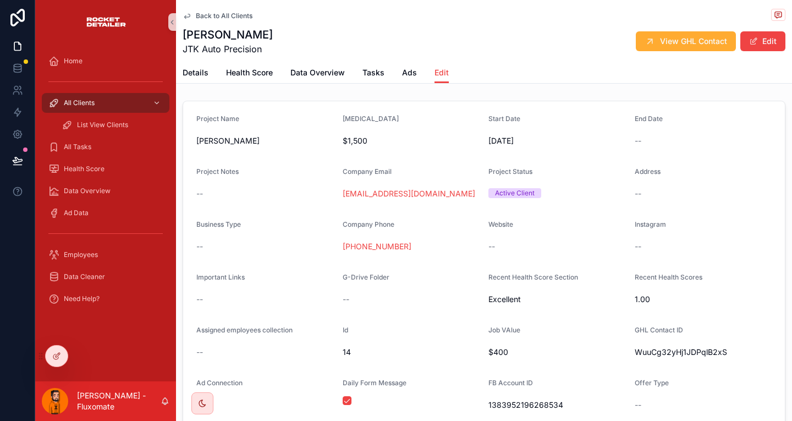
click at [651, 347] on span "WuuCg32yHj1JDPqlB2xS" at bounding box center [704, 352] width 138 height 11
copy span "WuuCg32yHj1JDPqlB2xS"
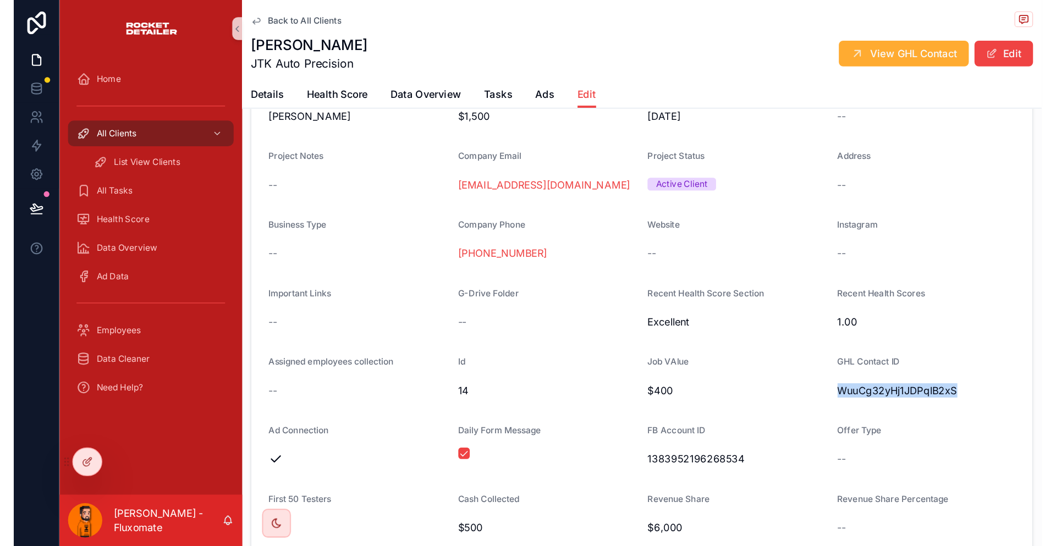
scroll to position [0, 0]
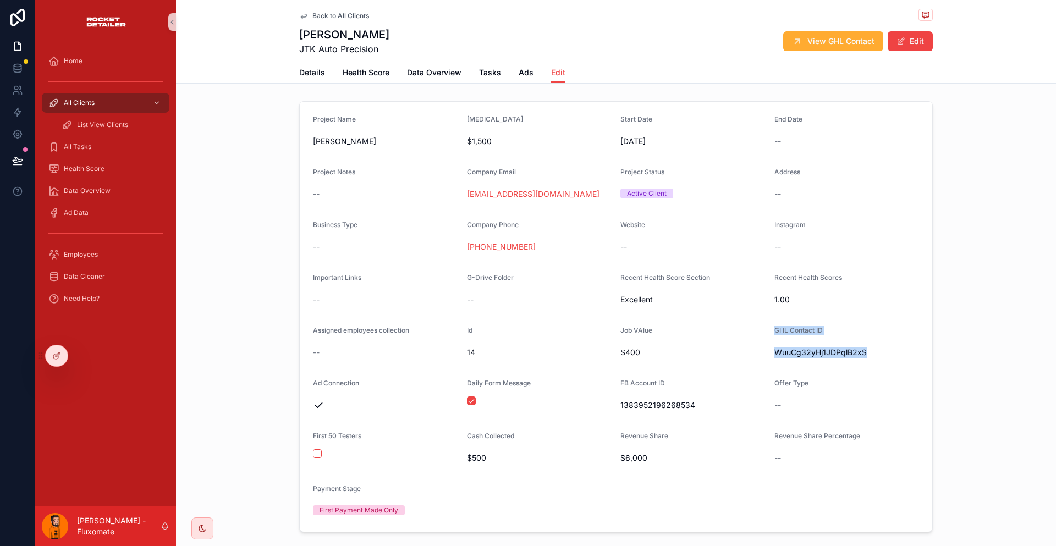
drag, startPoint x: 738, startPoint y: 306, endPoint x: 874, endPoint y: 306, distance: 135.3
click at [792, 306] on form "Project Name [PERSON_NAME] [MEDICAL_DATA] $1,500 Start Date [DATE] End Date -- …" at bounding box center [616, 317] width 633 height 430
click at [792, 308] on div "Project Name [PERSON_NAME] [MEDICAL_DATA] $1,500 Start Date [DATE] End Date -- …" at bounding box center [616, 317] width 880 height 440
drag, startPoint x: 465, startPoint y: 167, endPoint x: 591, endPoint y: 173, distance: 126.1
click at [591, 173] on form "Project Name [PERSON_NAME] [MEDICAL_DATA] $1,500 Start Date [DATE] End Date -- …" at bounding box center [616, 317] width 633 height 430
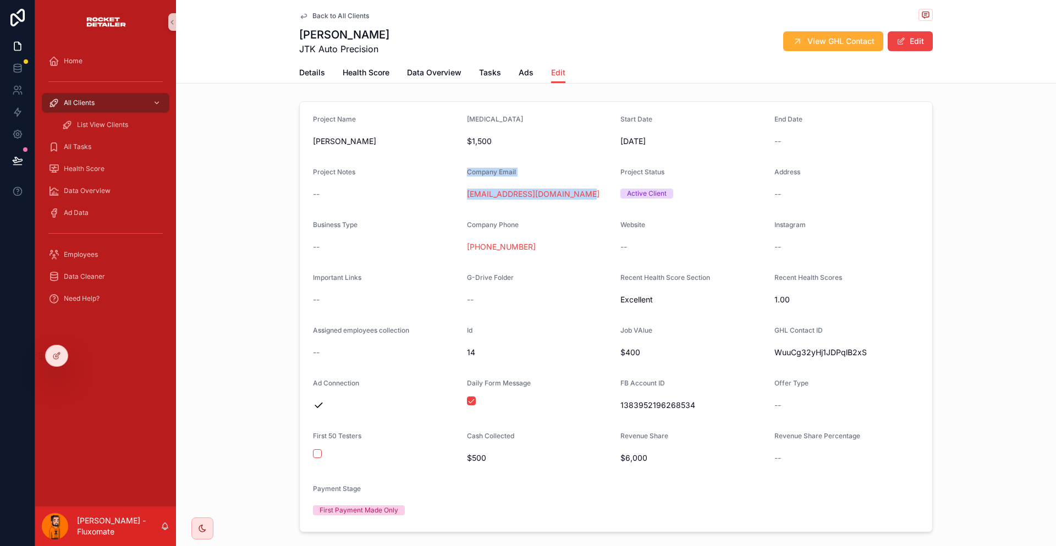
click at [591, 189] on div "[EMAIL_ADDRESS][DOMAIN_NAME]" at bounding box center [539, 194] width 145 height 11
drag, startPoint x: 750, startPoint y: 310, endPoint x: 815, endPoint y: 311, distance: 64.9
click at [792, 311] on form "Project Name [PERSON_NAME] [MEDICAL_DATA] $1,500 Start Date [DATE] End Date -- …" at bounding box center [616, 317] width 633 height 430
click at [792, 347] on span "WuuCg32yHj1JDPqlB2xS" at bounding box center [847, 352] width 145 height 11
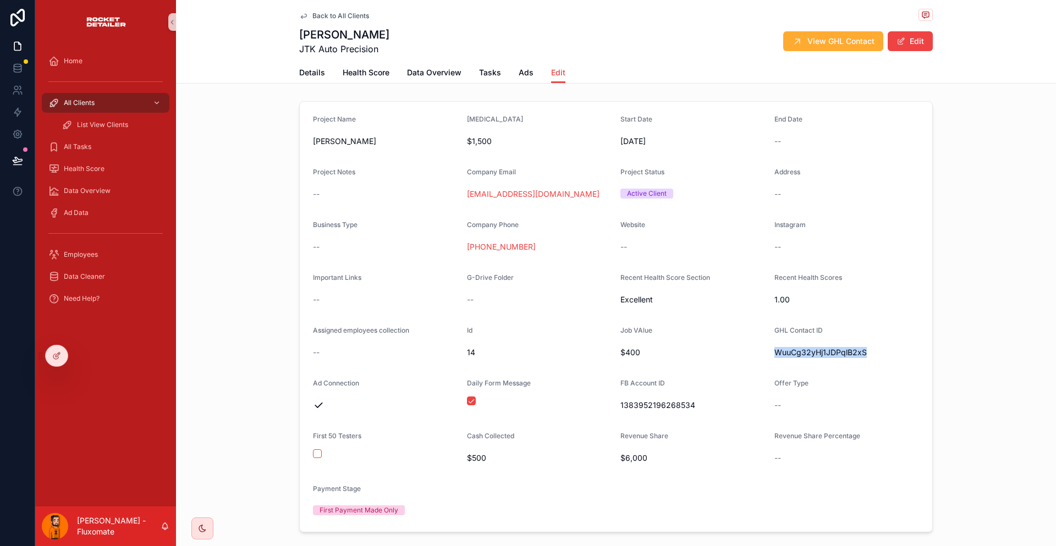
click at [792, 347] on span "WuuCg32yHj1JDPqlB2xS" at bounding box center [847, 352] width 145 height 11
click at [792, 326] on div "GHL Contact ID" at bounding box center [847, 332] width 145 height 13
drag, startPoint x: 748, startPoint y: 304, endPoint x: 835, endPoint y: 303, distance: 87.5
click at [792, 344] on div "WuuCg32yHj1JDPqlB2xS" at bounding box center [847, 353] width 145 height 18
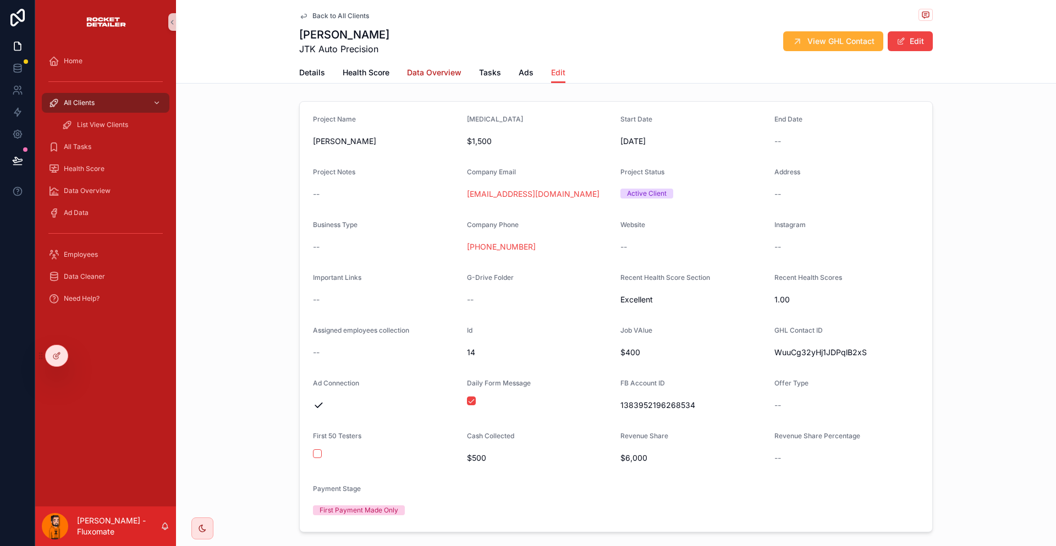
click at [449, 67] on span "Data Overview" at bounding box center [434, 72] width 54 height 11
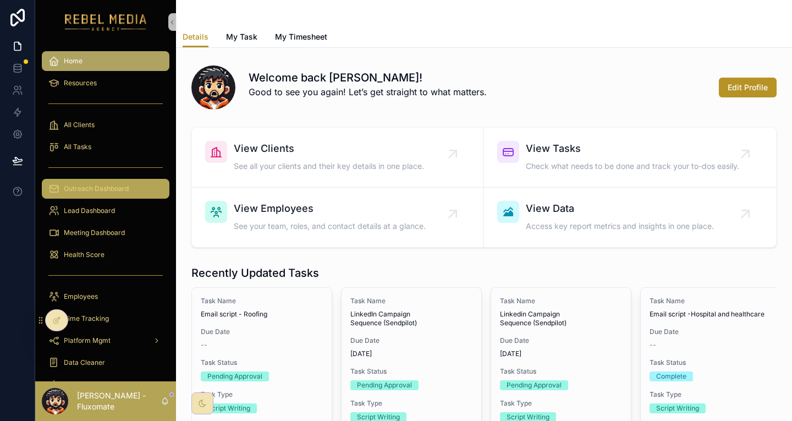
click at [92, 184] on span "Outreach Dashboard" at bounding box center [96, 188] width 65 height 9
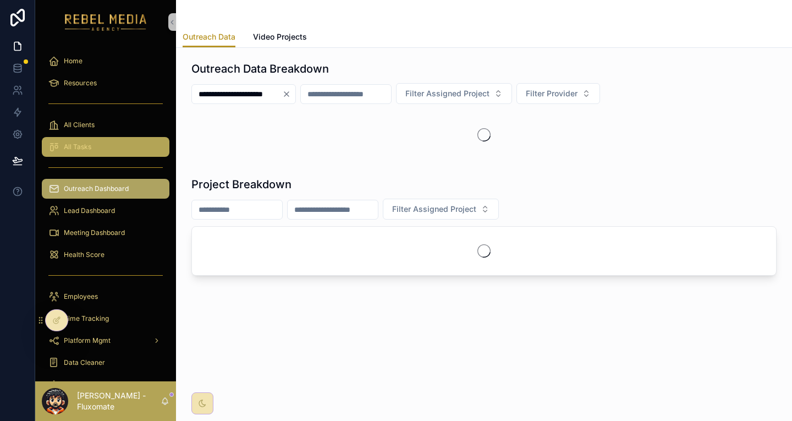
click at [103, 137] on link "All Tasks" at bounding box center [106, 147] width 128 height 20
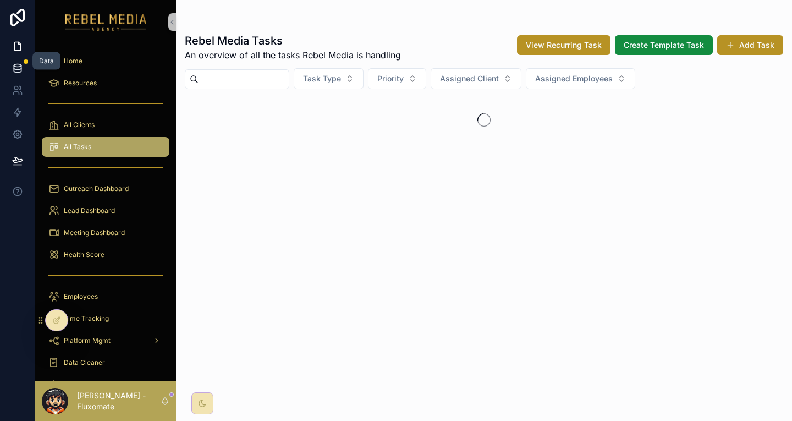
click at [17, 57] on link at bounding box center [17, 68] width 35 height 22
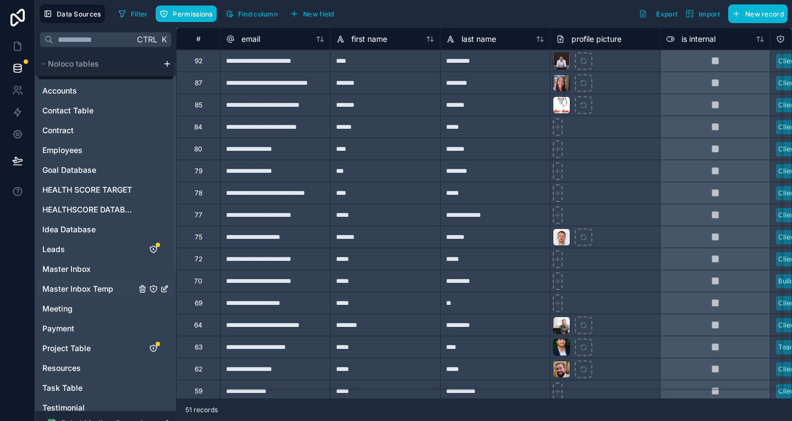
scroll to position [19, 0]
click at [68, 260] on div "Master Inbox" at bounding box center [105, 269] width 136 height 18
click at [86, 283] on span "Master Inbox Temp" at bounding box center [77, 288] width 71 height 11
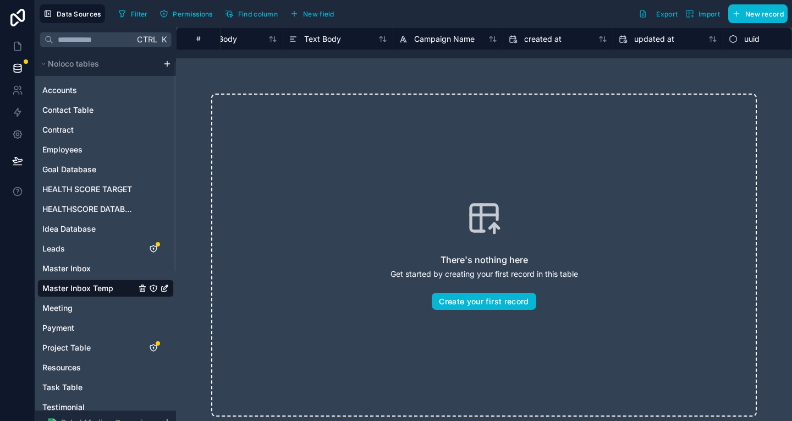
scroll to position [0, 327]
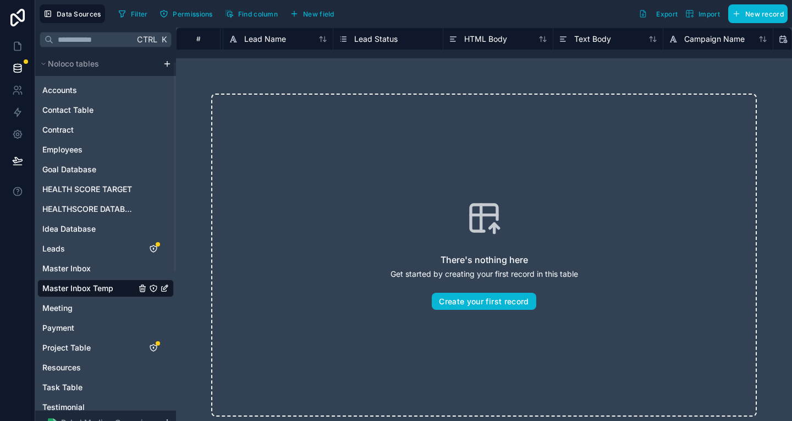
click at [64, 242] on div "User Accounts Contact Table Contract Employees Goal Database HEALTH SCORE TARGE…" at bounding box center [105, 256] width 136 height 398
click at [65, 263] on span "Master Inbox" at bounding box center [66, 268] width 48 height 11
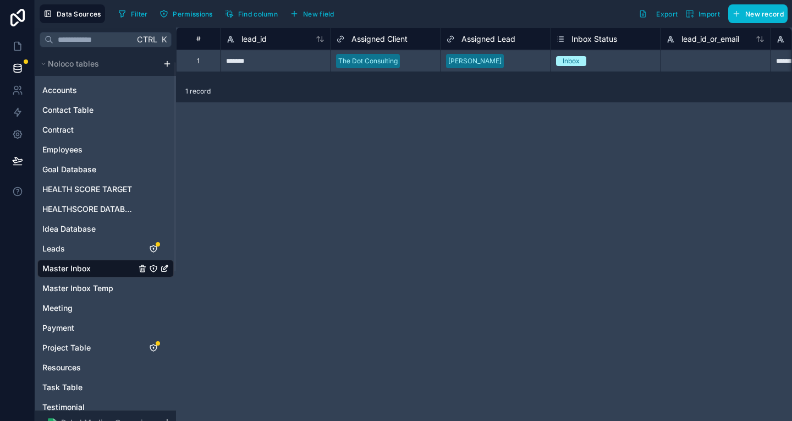
drag, startPoint x: 204, startPoint y: 78, endPoint x: 233, endPoint y: 80, distance: 29.8
click at [233, 80] on div "1 record" at bounding box center [484, 91] width 616 height 22
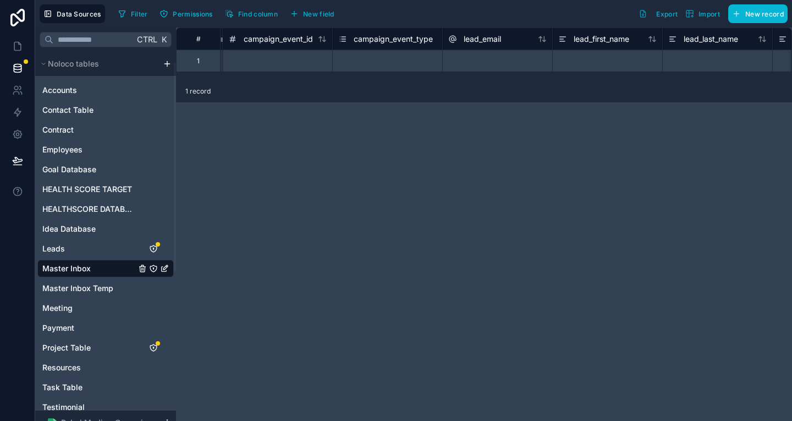
scroll to position [0, 5459]
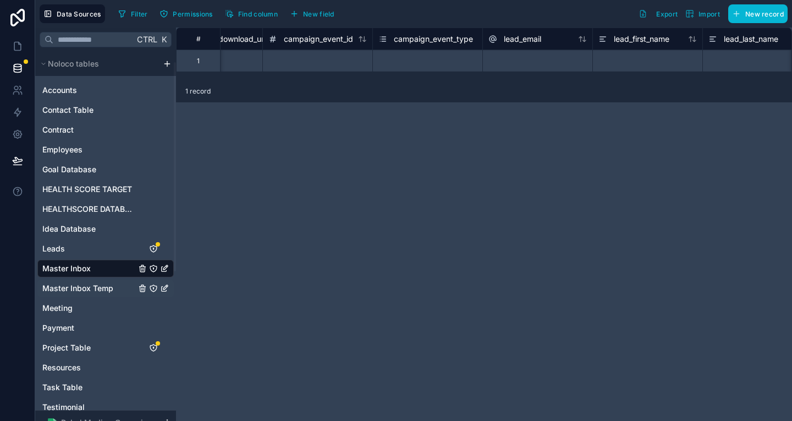
click at [92, 283] on span "Master Inbox Temp" at bounding box center [77, 288] width 71 height 11
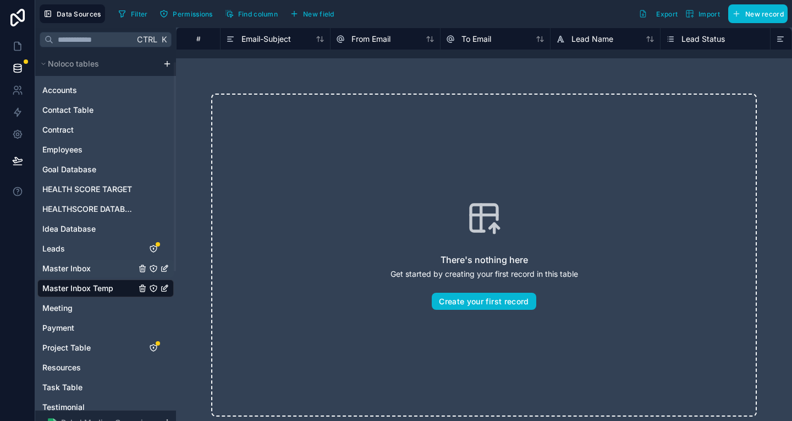
click at [75, 263] on span "Master Inbox" at bounding box center [66, 268] width 48 height 11
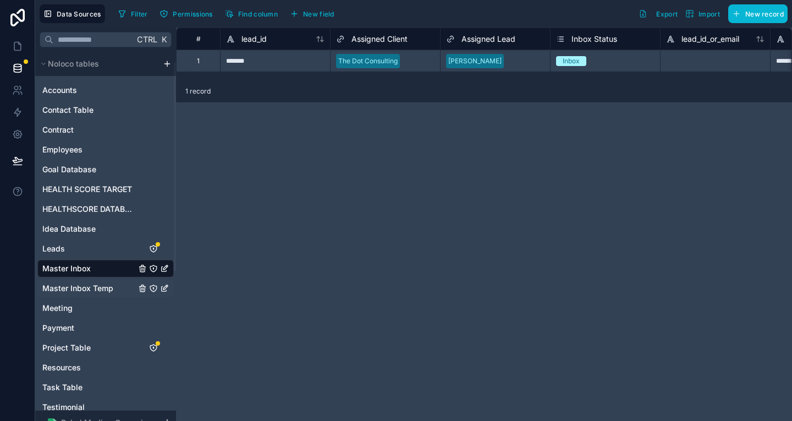
click at [84, 283] on span "Master Inbox Temp" at bounding box center [77, 288] width 71 height 11
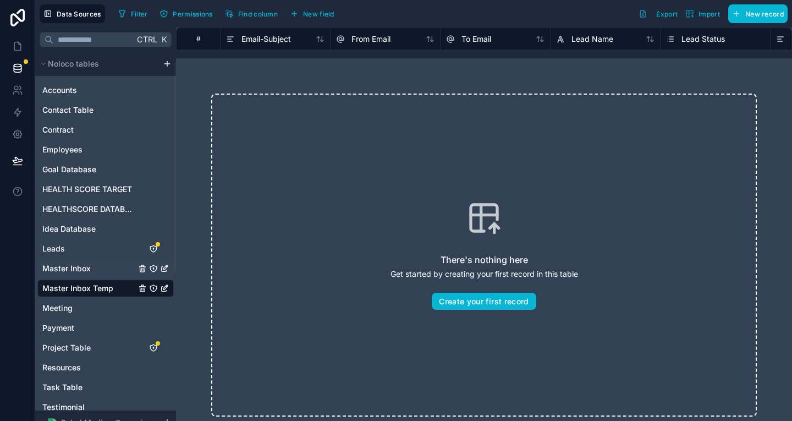
click at [73, 263] on span "Master Inbox" at bounding box center [66, 268] width 48 height 11
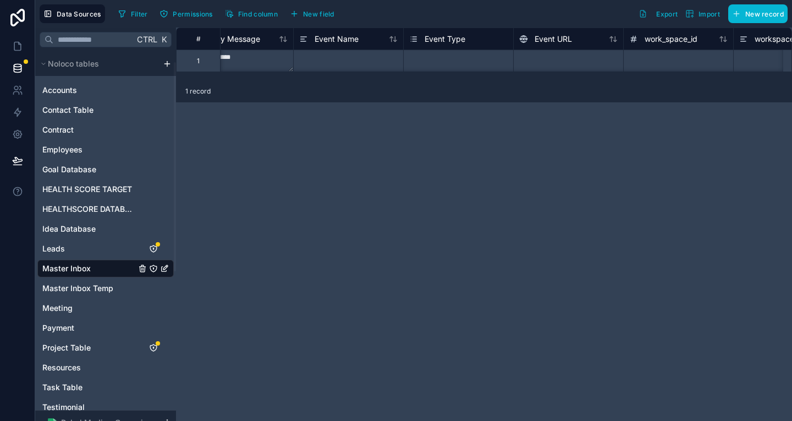
scroll to position [0, 3283]
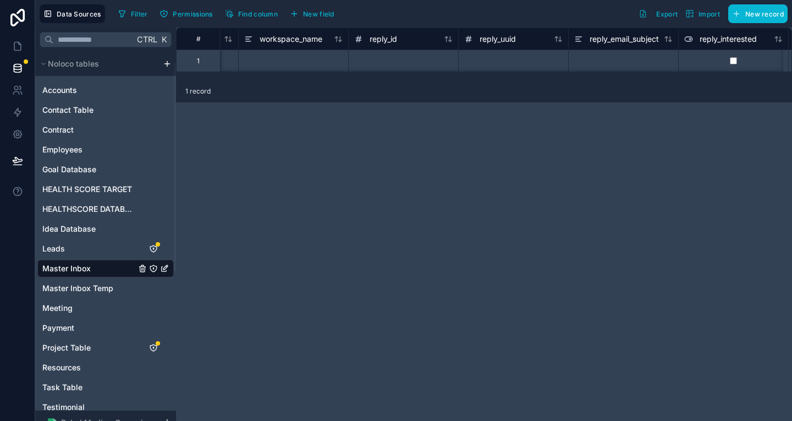
click at [382, 56] on div at bounding box center [403, 61] width 110 height 22
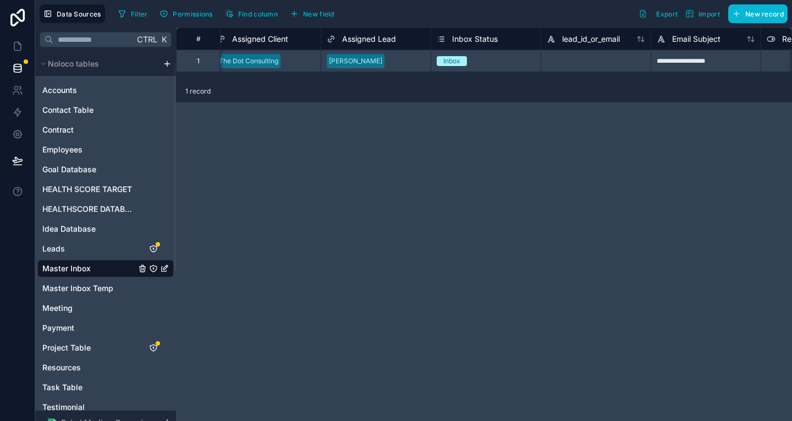
scroll to position [0, 0]
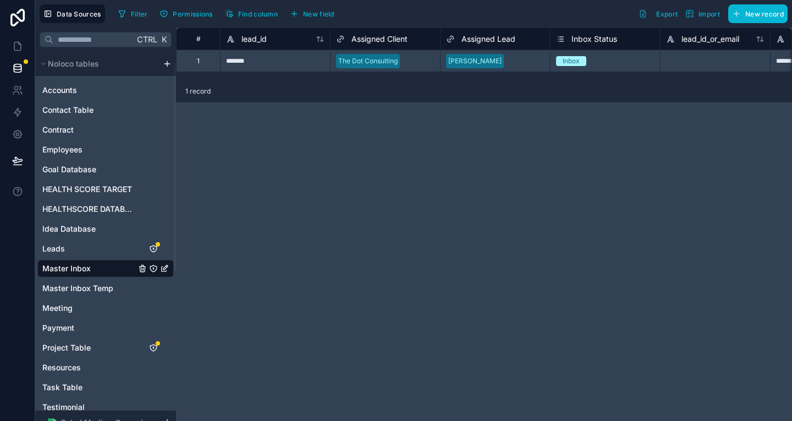
click at [452, 44] on div "Assigned Lead" at bounding box center [495, 39] width 110 height 22
click at [462, 40] on span "Assigned Lead" at bounding box center [489, 39] width 54 height 11
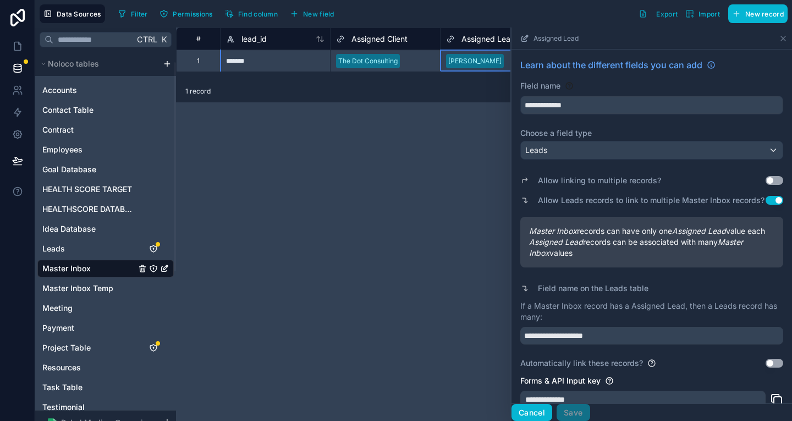
click at [552, 414] on button "Cancel" at bounding box center [532, 413] width 41 height 18
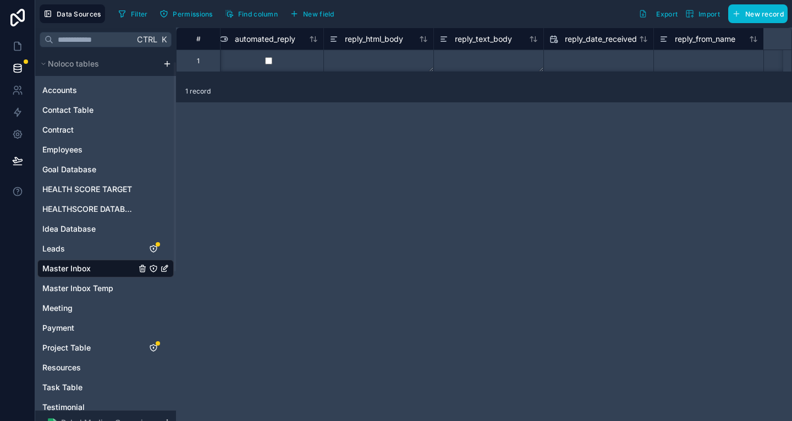
scroll to position [0, 3997]
